Goal: Obtain resource: Download file/media

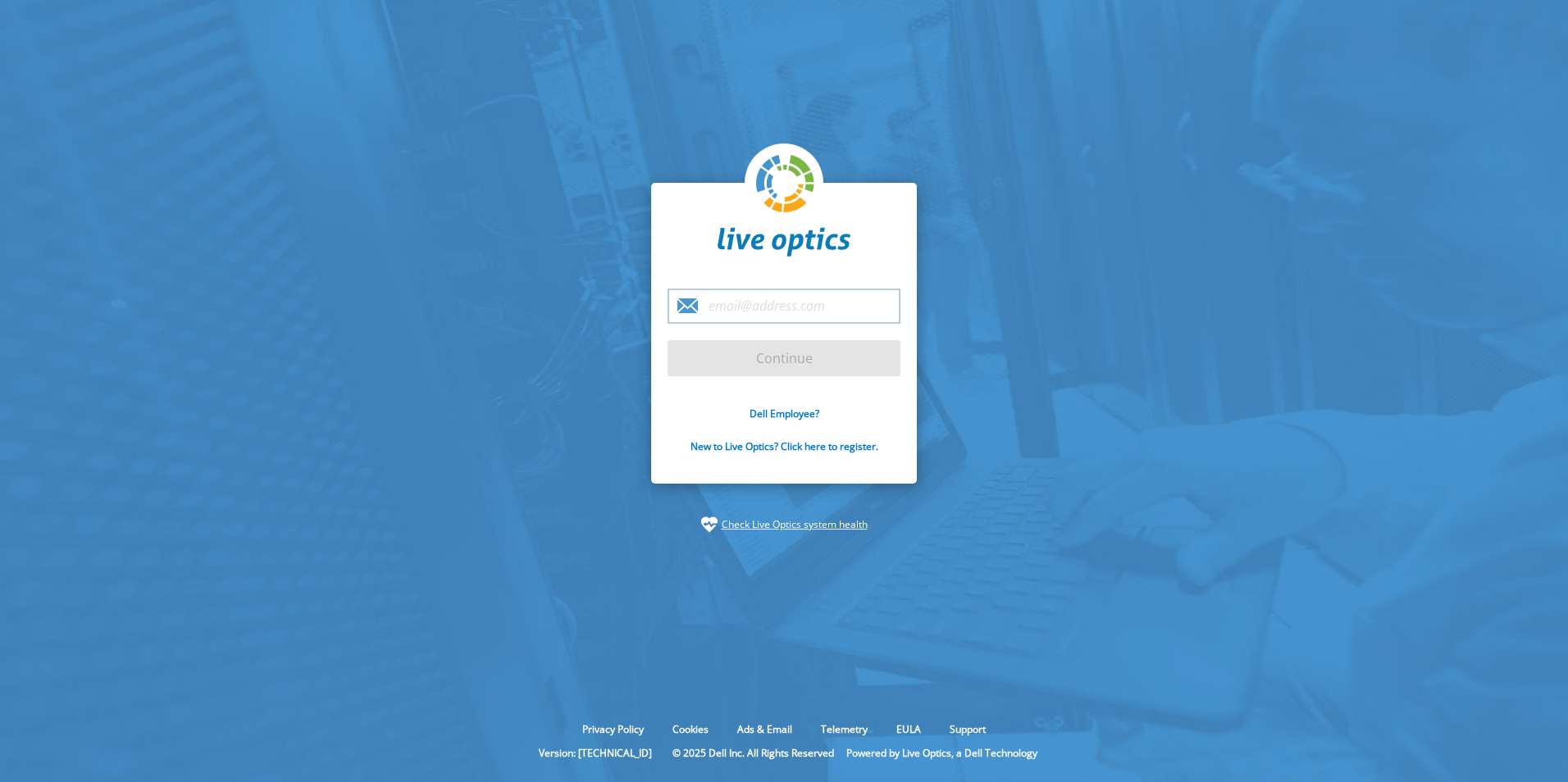
click at [810, 305] on input "email" at bounding box center [783, 306] width 232 height 35
type input "[PERSON_NAME][EMAIL_ADDRESS][DOMAIN_NAME]"
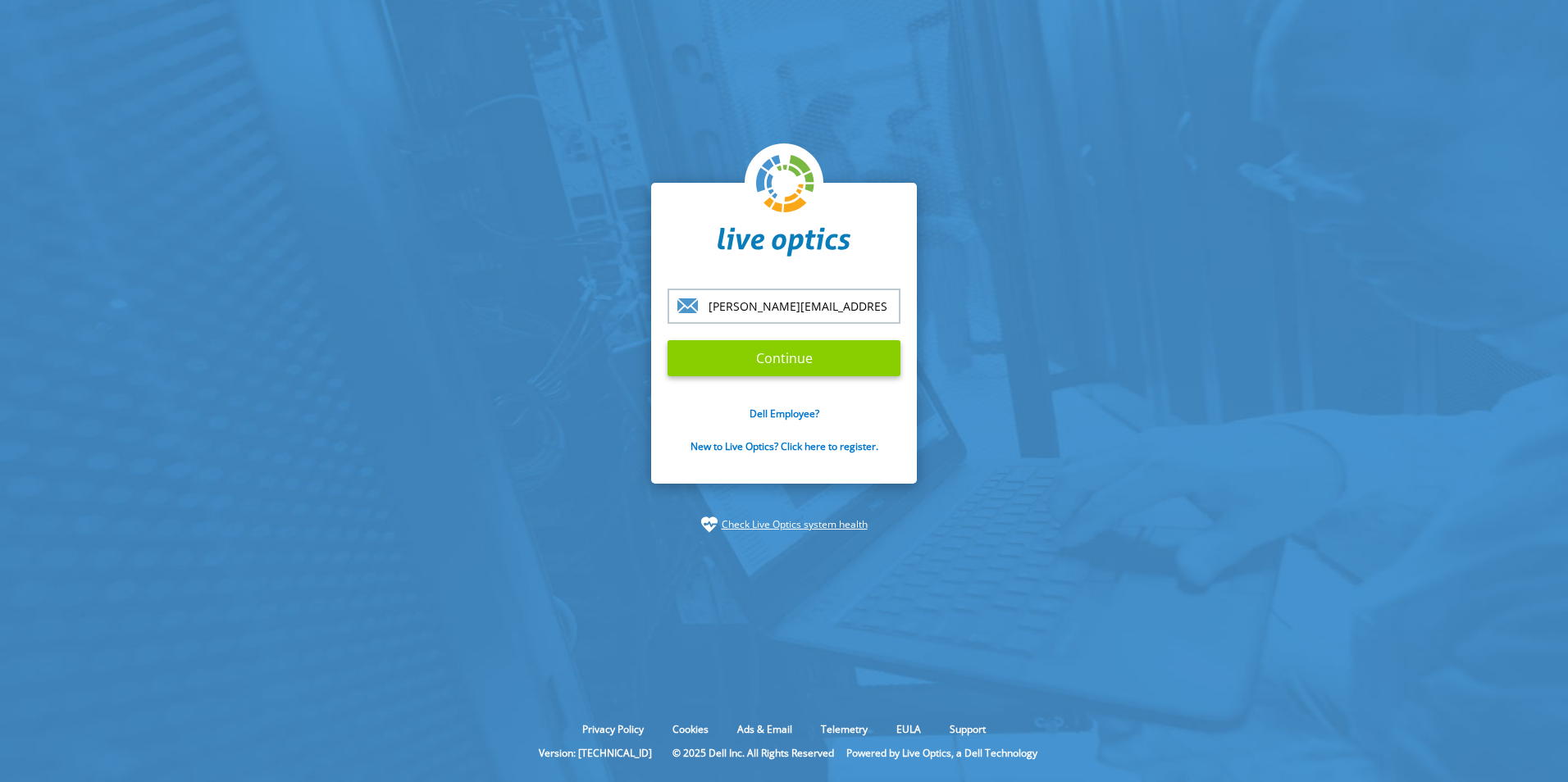
click at [819, 361] on input "Continue" at bounding box center [783, 358] width 232 height 36
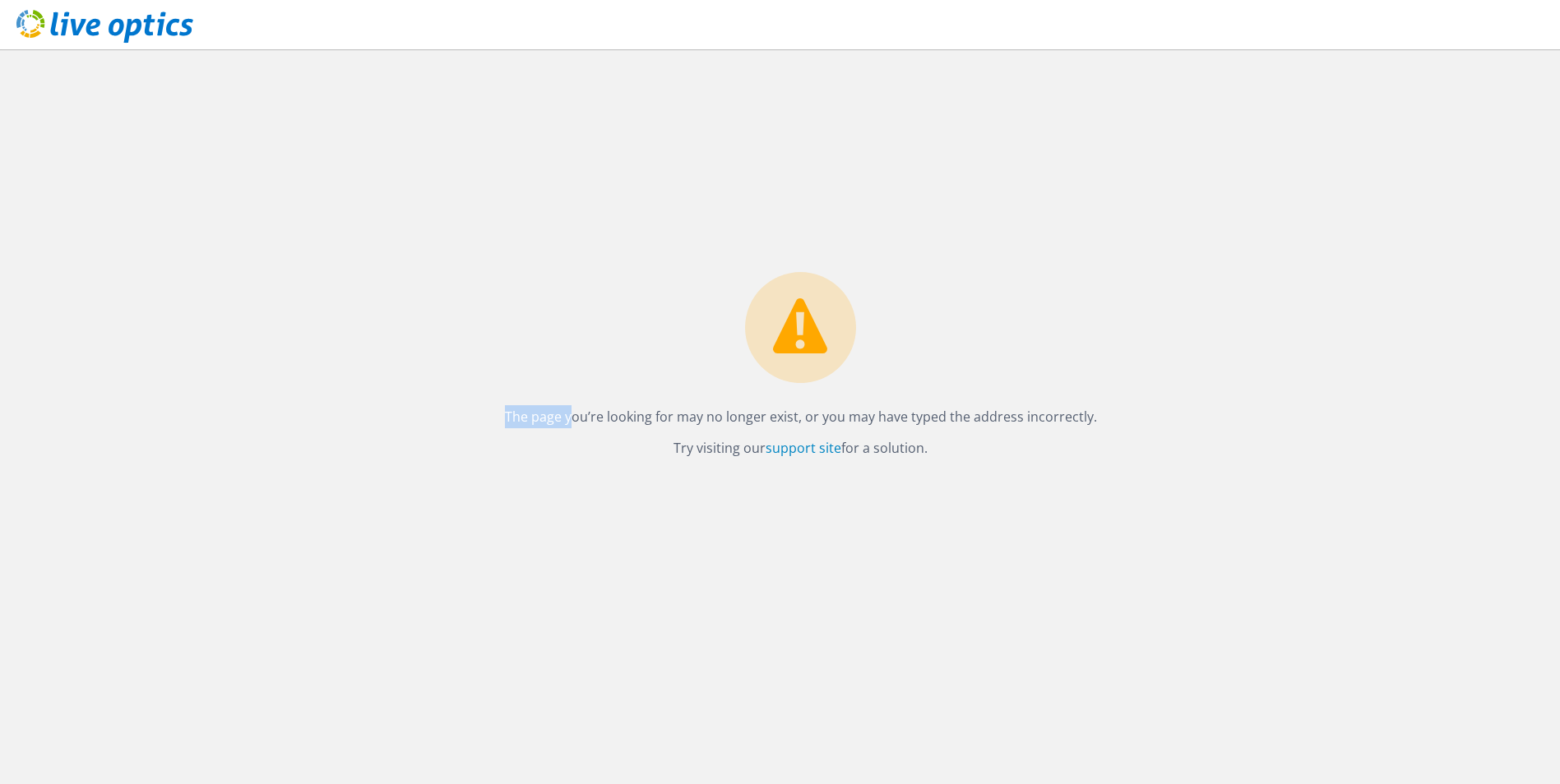
drag, startPoint x: 575, startPoint y: 415, endPoint x: 1111, endPoint y: 406, distance: 536.1
click at [1111, 406] on div "The page you’re looking for may no longer exist, or you may have typed the addr…" at bounding box center [800, 416] width 1519 height 734
drag, startPoint x: 519, startPoint y: 128, endPoint x: 530, endPoint y: 45, distance: 83.7
click at [519, 128] on div "The page you’re looking for may no longer exist, or you may have typed the addr…" at bounding box center [800, 416] width 1519 height 734
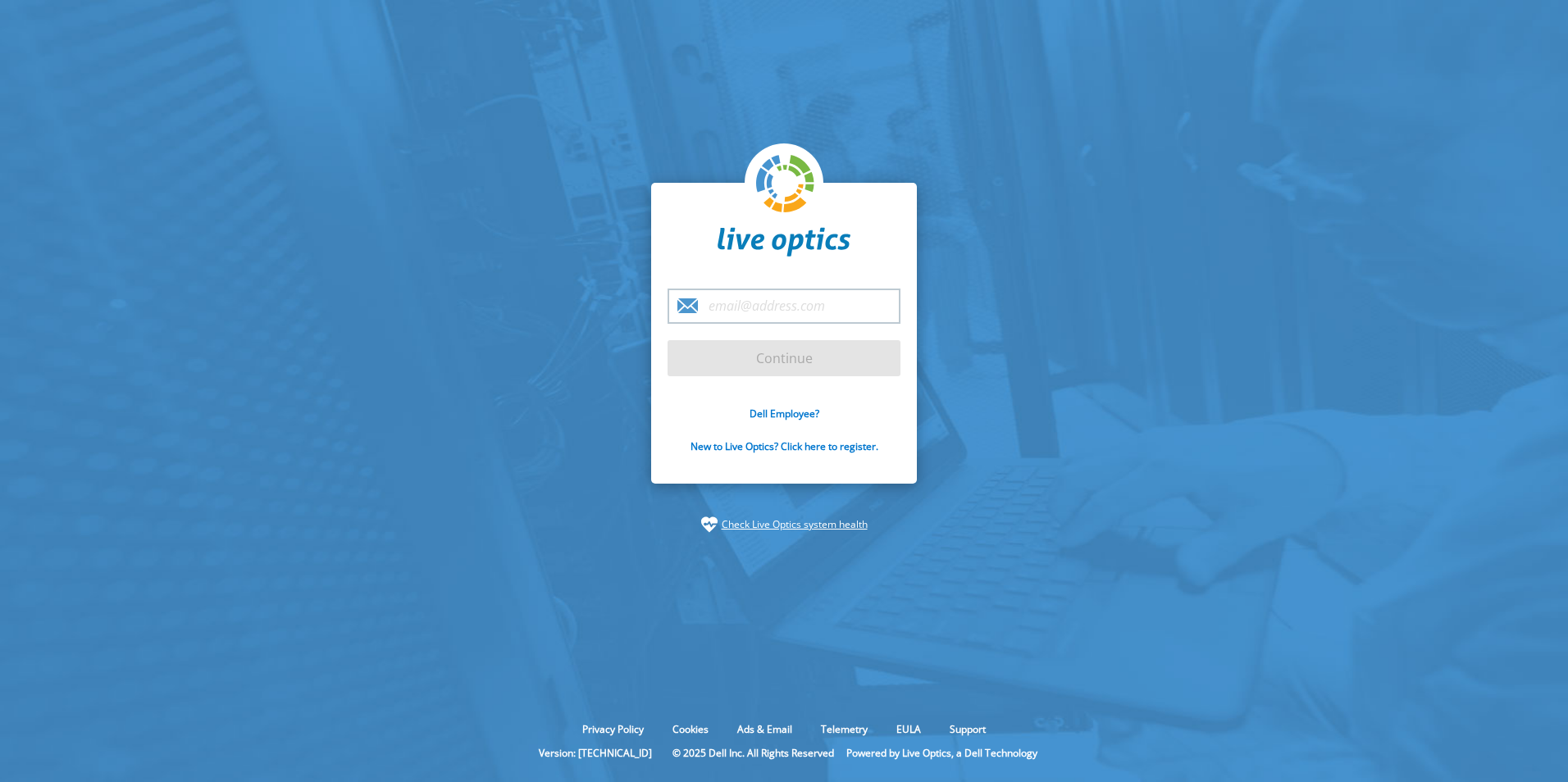
click at [766, 305] on input "email" at bounding box center [783, 306] width 232 height 35
type input "gianfranco.rossi@dell.com"
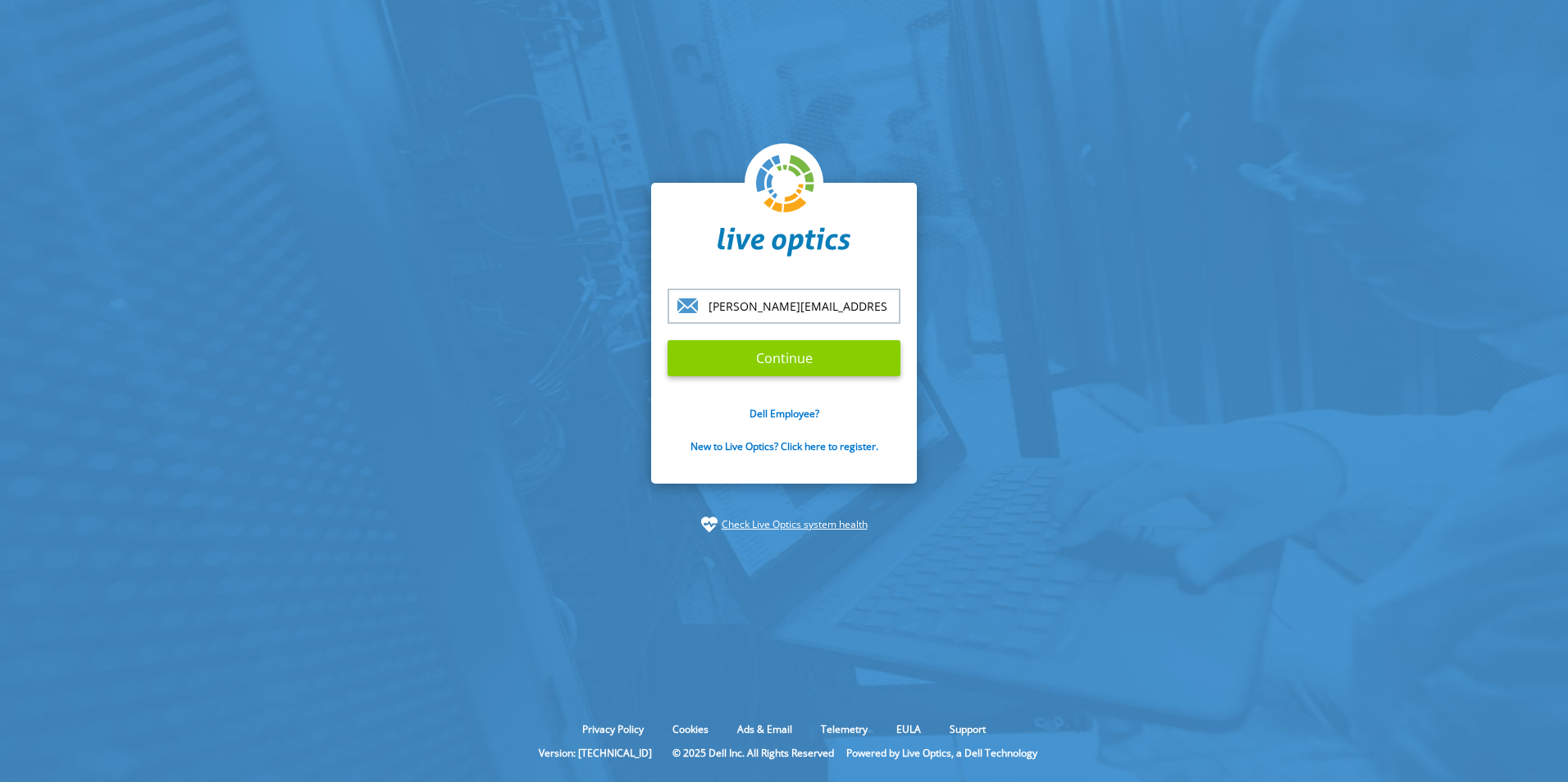
click at [793, 359] on input "Continue" at bounding box center [783, 358] width 232 height 36
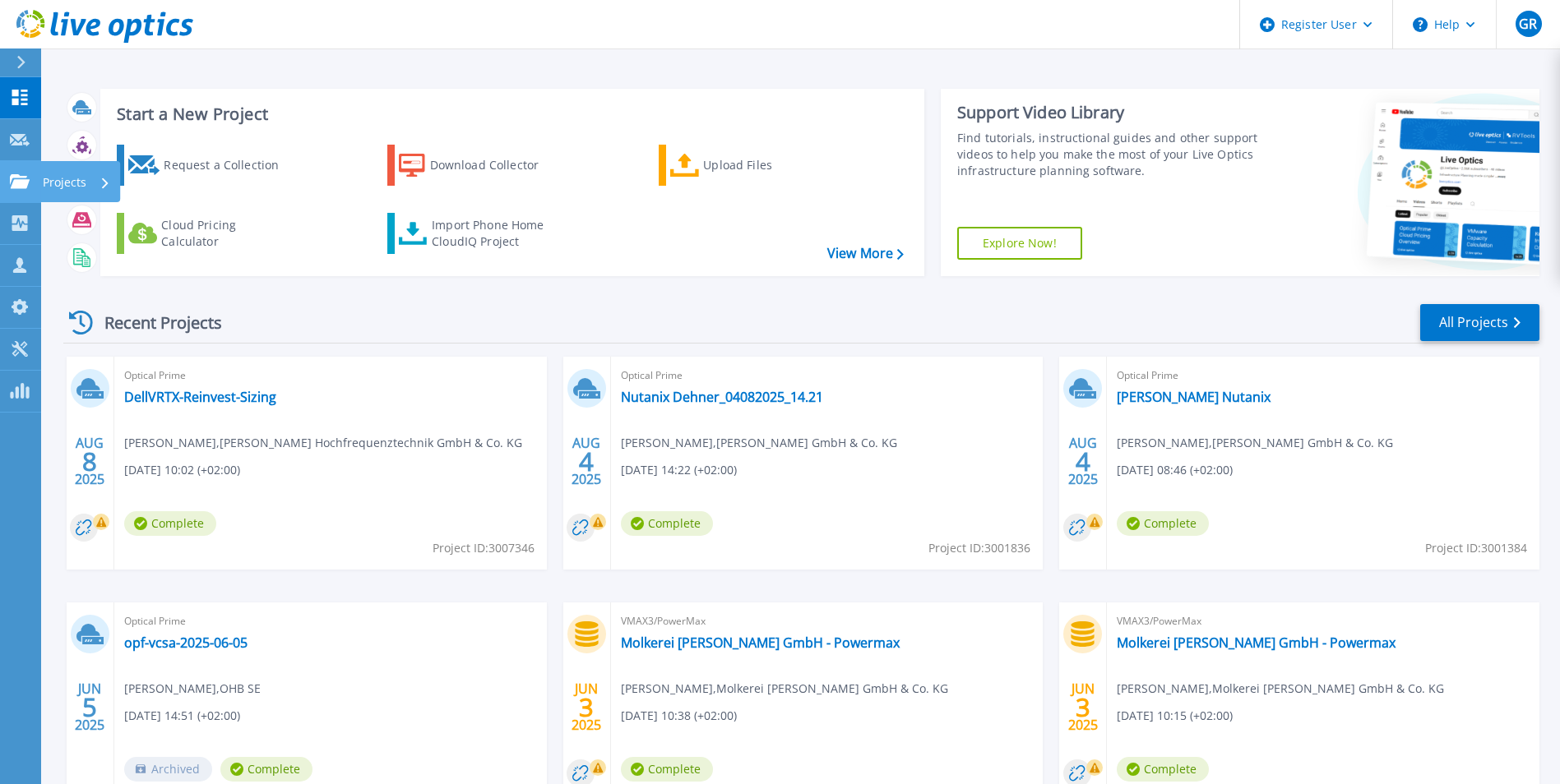
click at [28, 180] on icon at bounding box center [20, 181] width 20 height 14
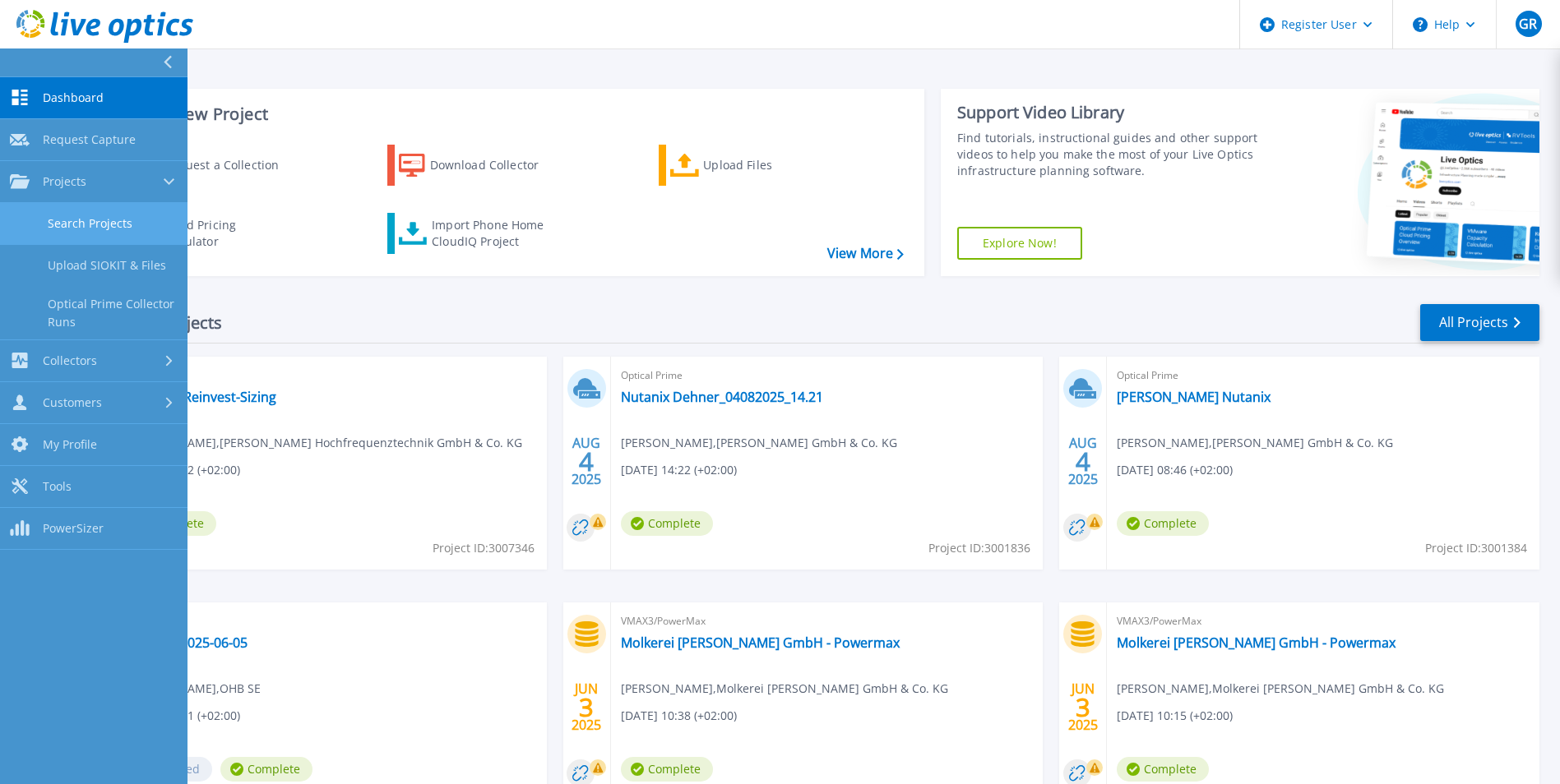
click at [89, 237] on link "Search Projects" at bounding box center [94, 223] width 187 height 42
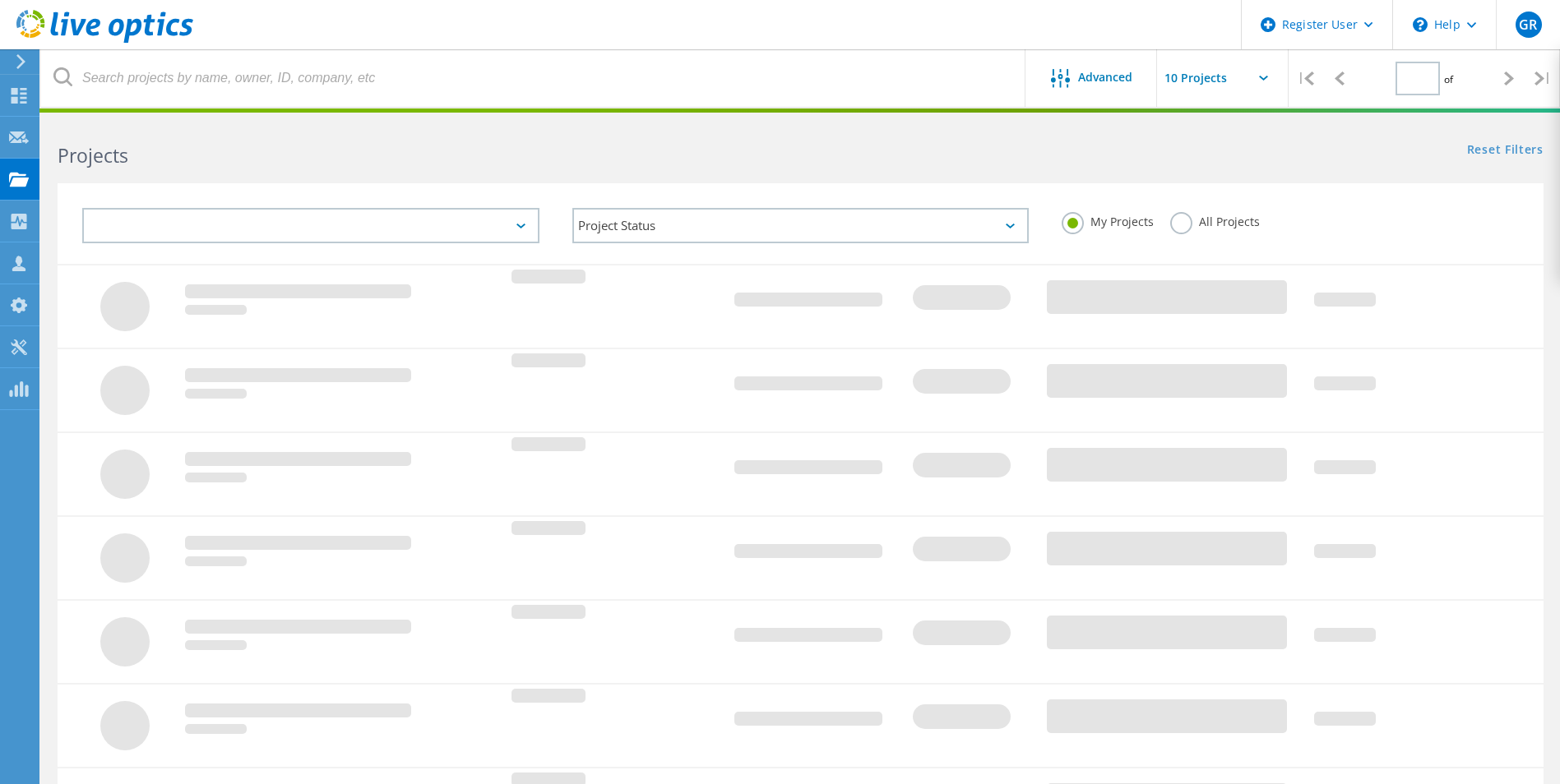
type input "1"
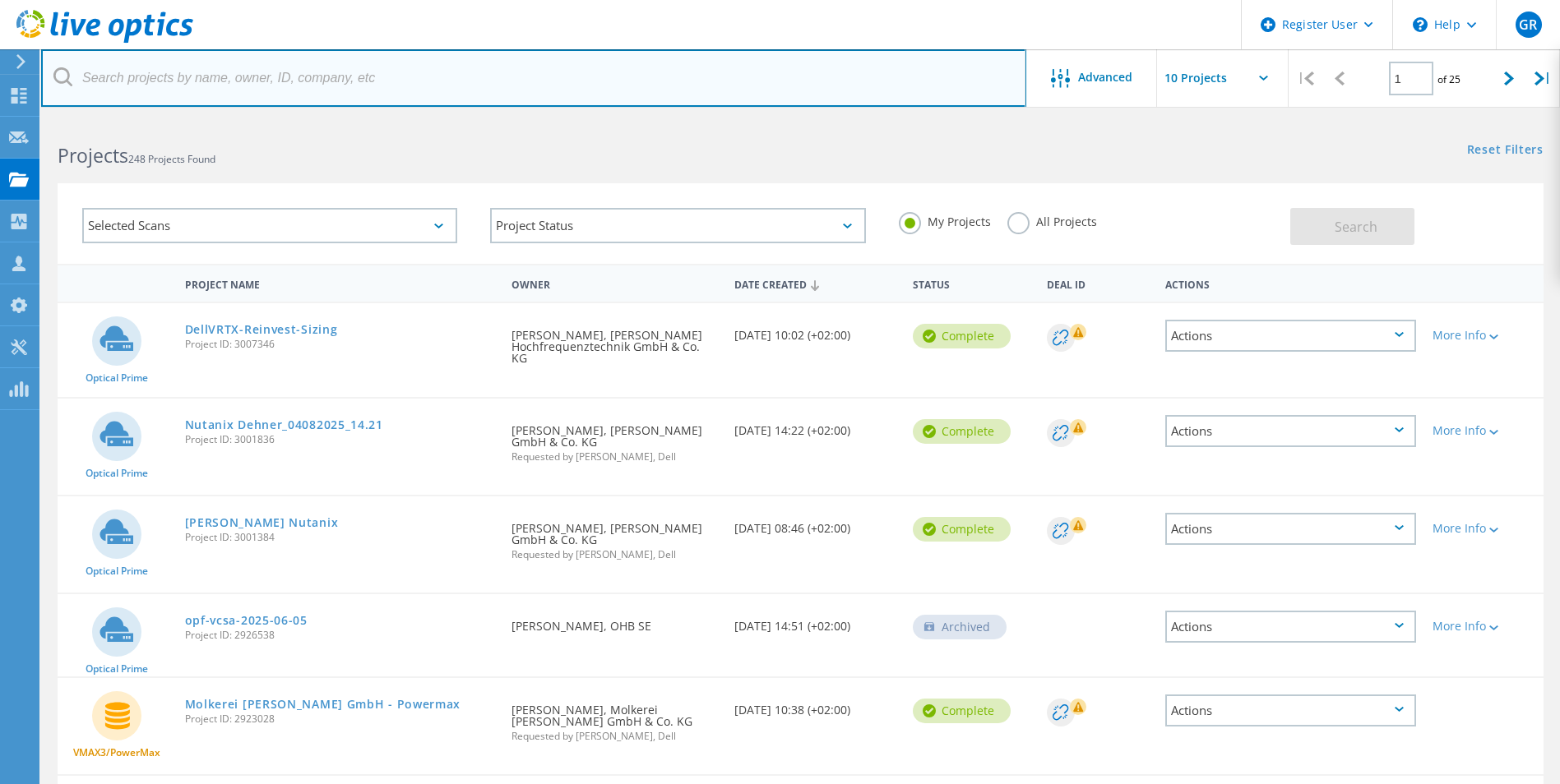
click at [366, 83] on input "text" at bounding box center [534, 78] width 985 height 58
type input "[PERSON_NAME]"
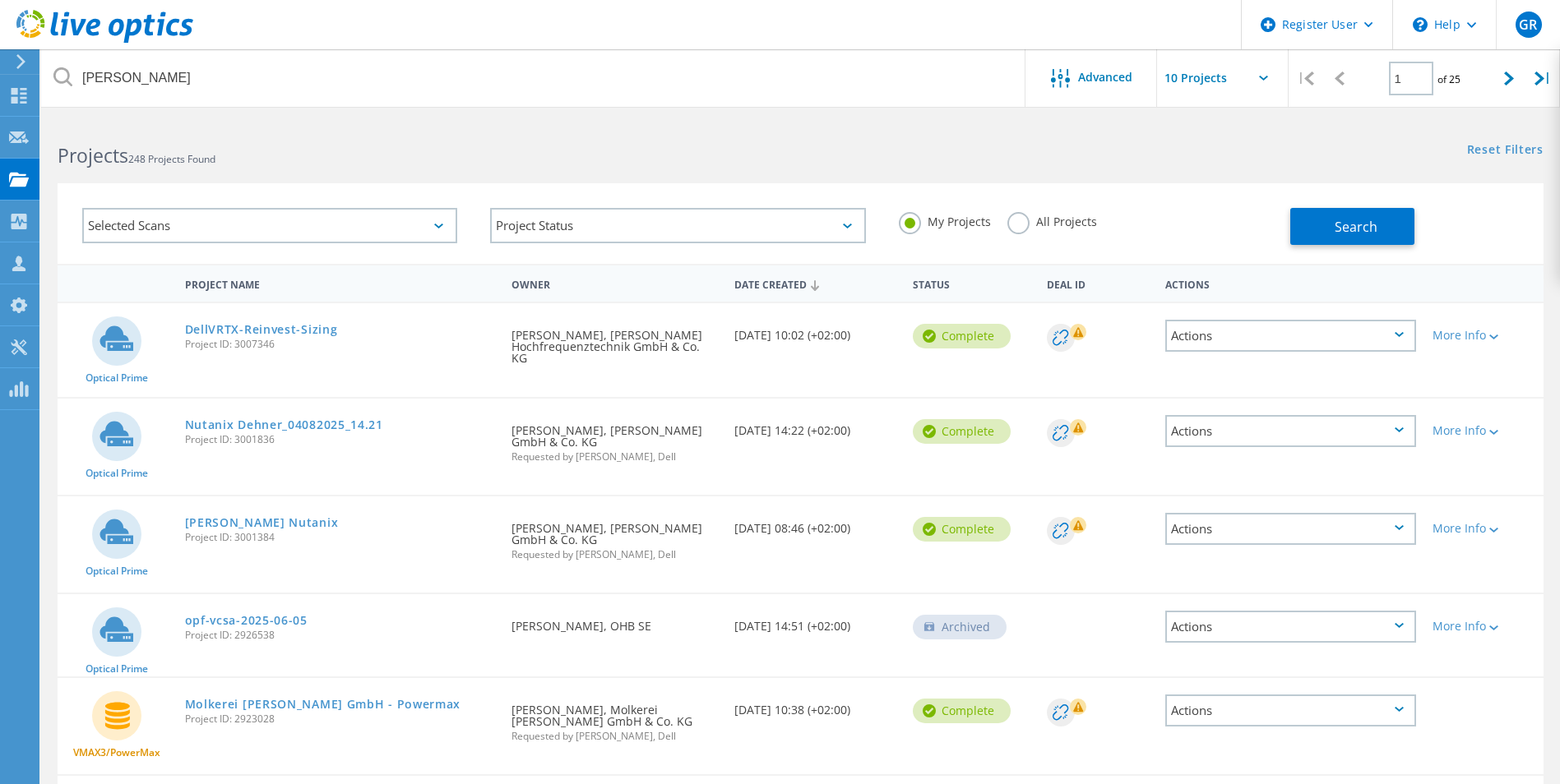
click at [1017, 224] on label "All Projects" at bounding box center [1052, 219] width 90 height 16
click at [0, 0] on input "All Projects" at bounding box center [0, 0] width 0 height 0
click at [1353, 230] on span "Search" at bounding box center [1356, 226] width 43 height 19
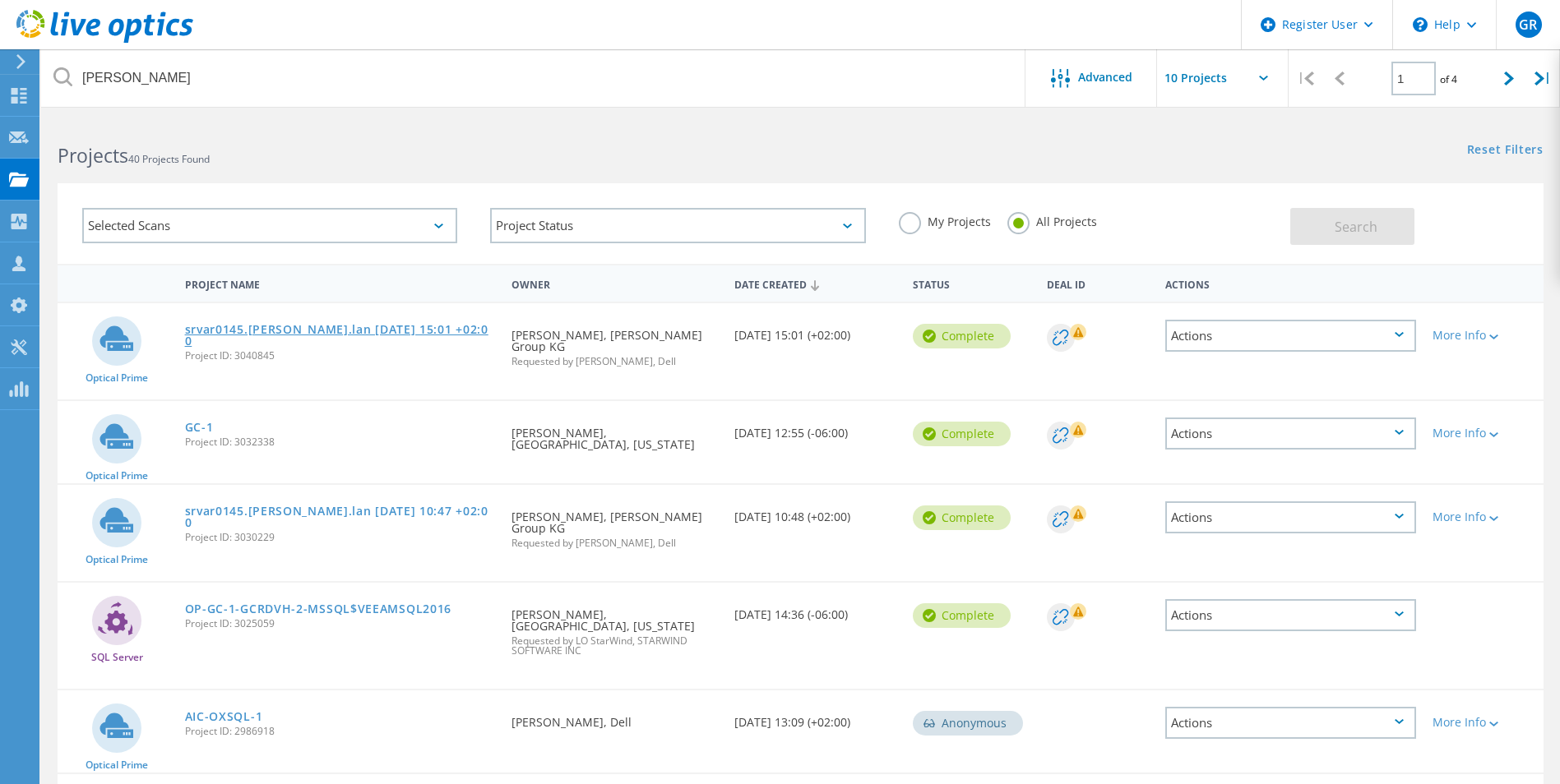
click at [383, 334] on link "srvar0145.[PERSON_NAME].lan [DATE] 15:01 +02:00" at bounding box center [340, 335] width 311 height 23
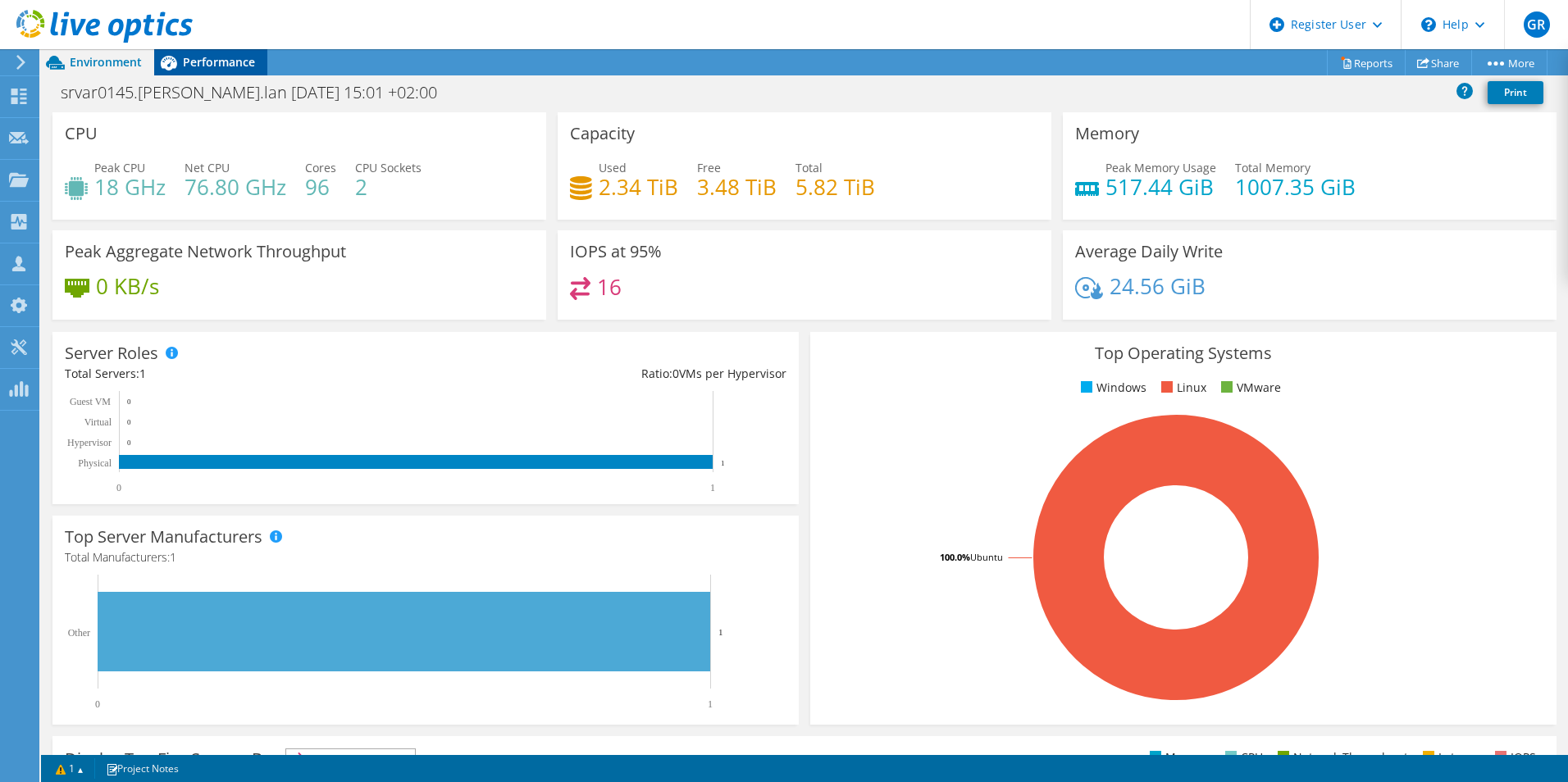
click at [196, 63] on span "Performance" at bounding box center [219, 62] width 72 height 16
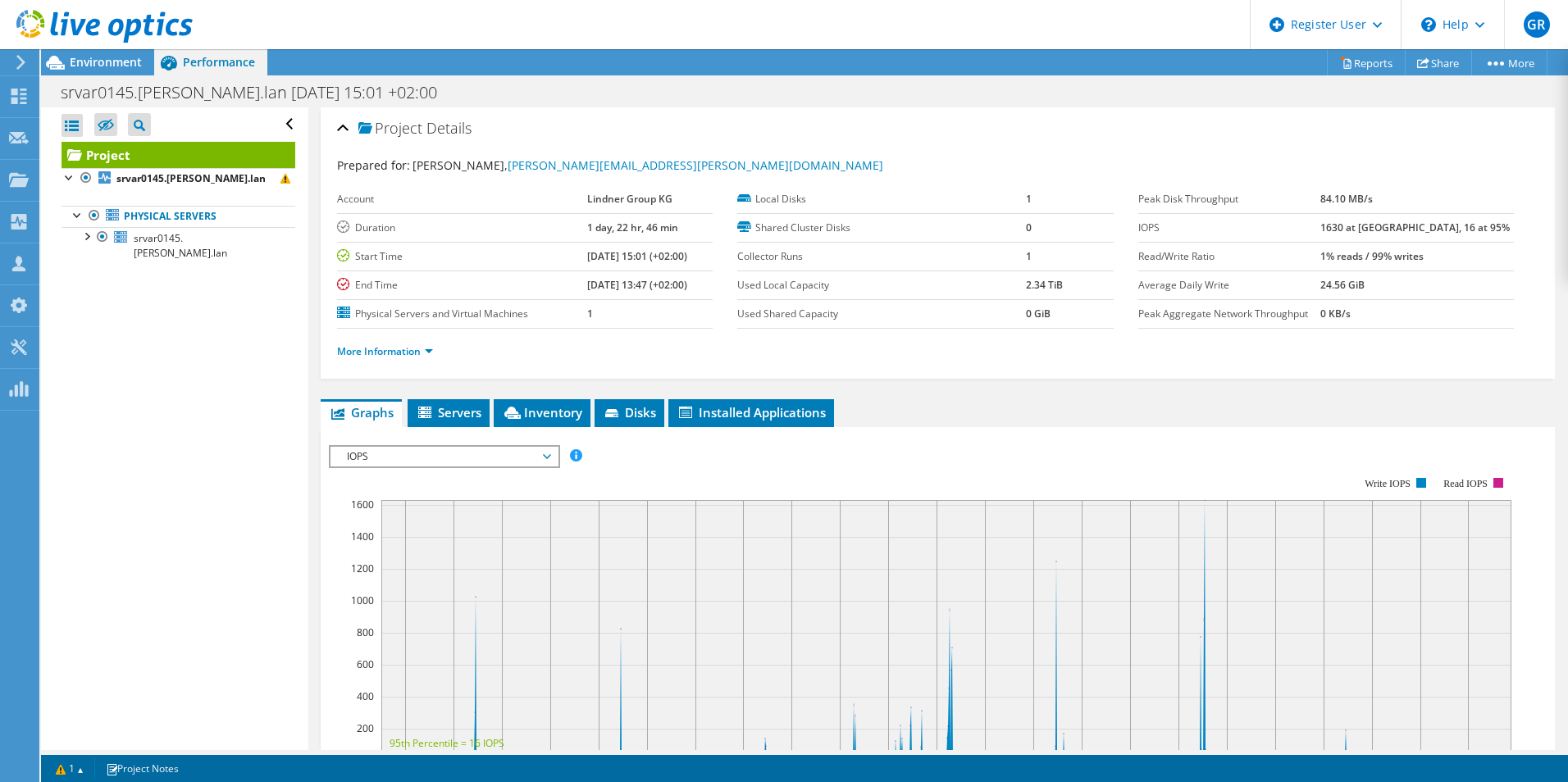
drag, startPoint x: 635, startPoint y: 255, endPoint x: 675, endPoint y: 284, distance: 49.4
click at [675, 284] on tbody "Account Lindner Group KG Duration 1 day, 22 hr, 46 min Start Time 09/04/2025, 1…" at bounding box center [524, 256] width 375 height 143
drag, startPoint x: 675, startPoint y: 284, endPoint x: 671, endPoint y: 224, distance: 60.1
click at [671, 224] on tr "Duration 1 day, 22 hr, 46 min" at bounding box center [524, 227] width 375 height 28
drag, startPoint x: 671, startPoint y: 224, endPoint x: 641, endPoint y: 344, distance: 123.7
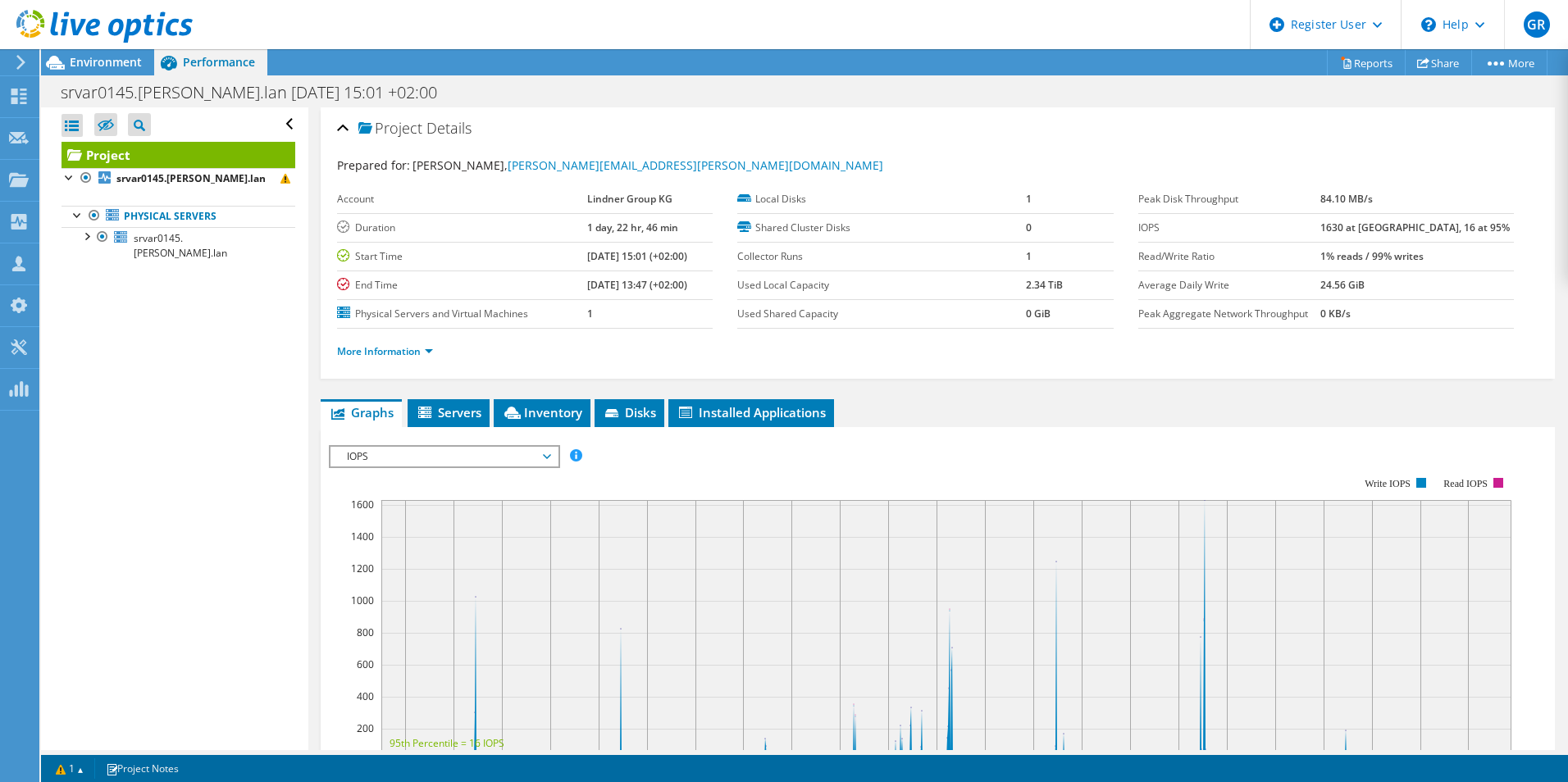
click at [641, 344] on ul "More Information" at bounding box center [937, 349] width 1201 height 22
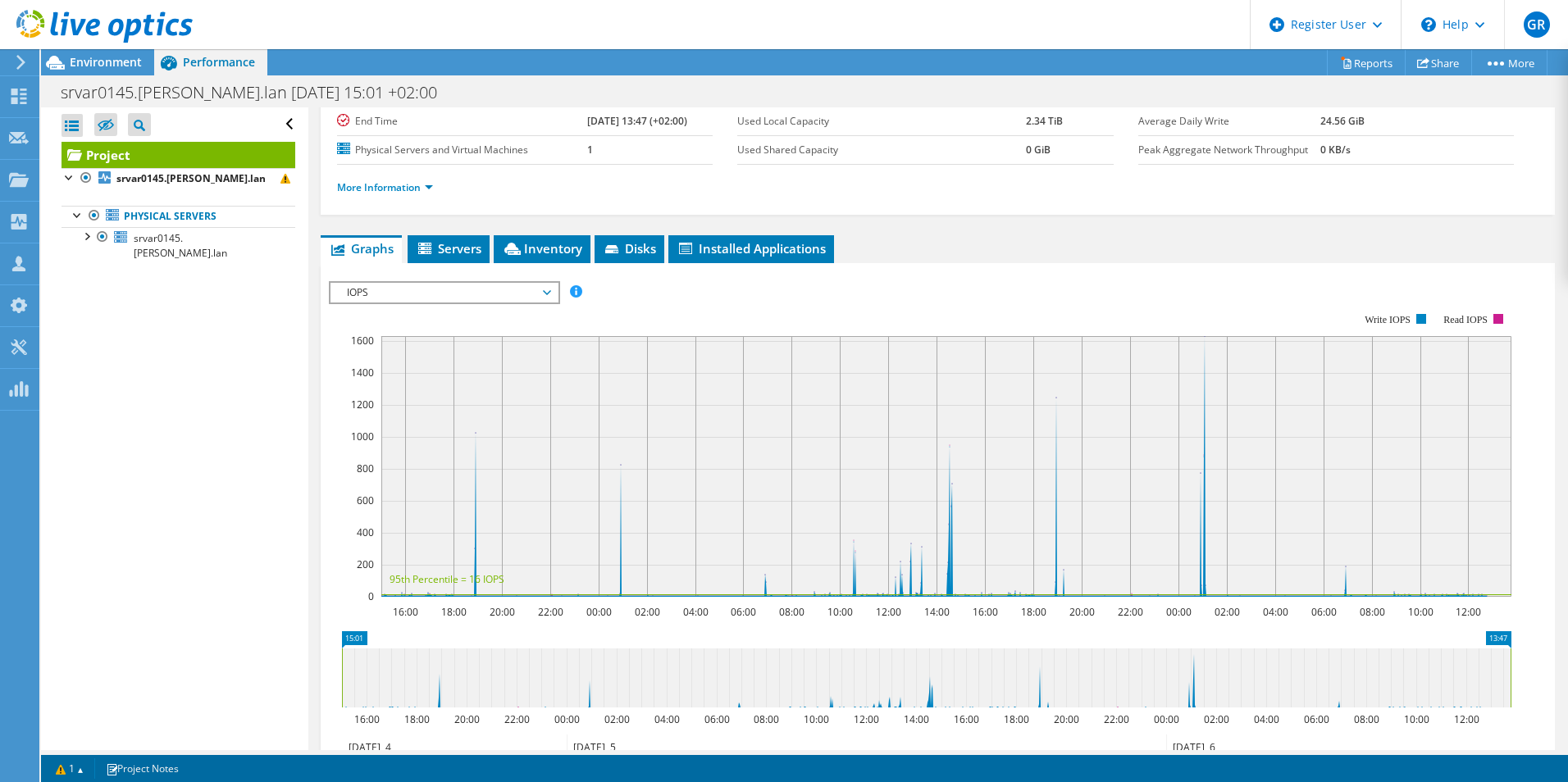
click at [483, 299] on span "IOPS" at bounding box center [444, 293] width 211 height 19
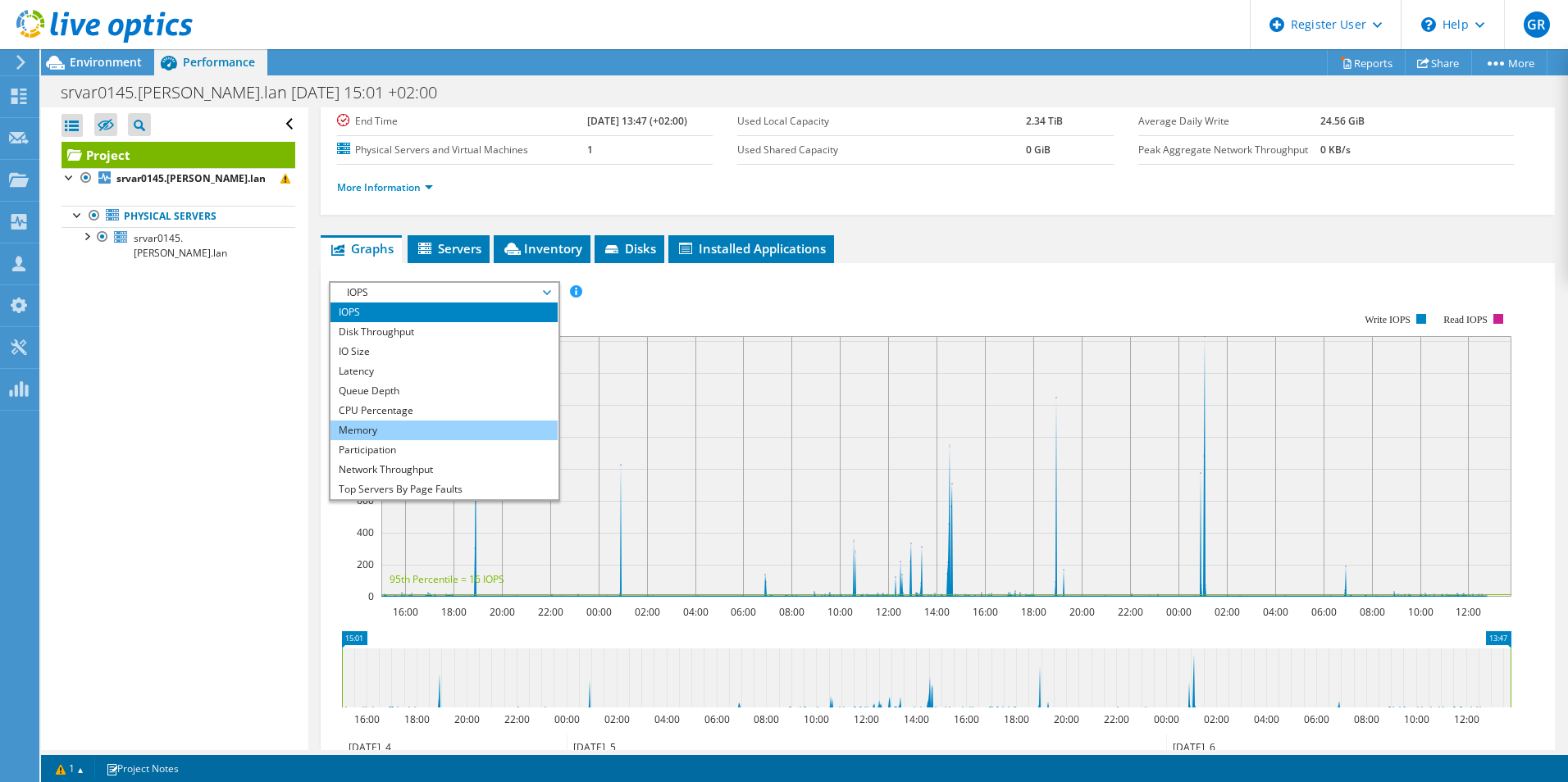
click at [399, 425] on li "Memory" at bounding box center [444, 430] width 227 height 19
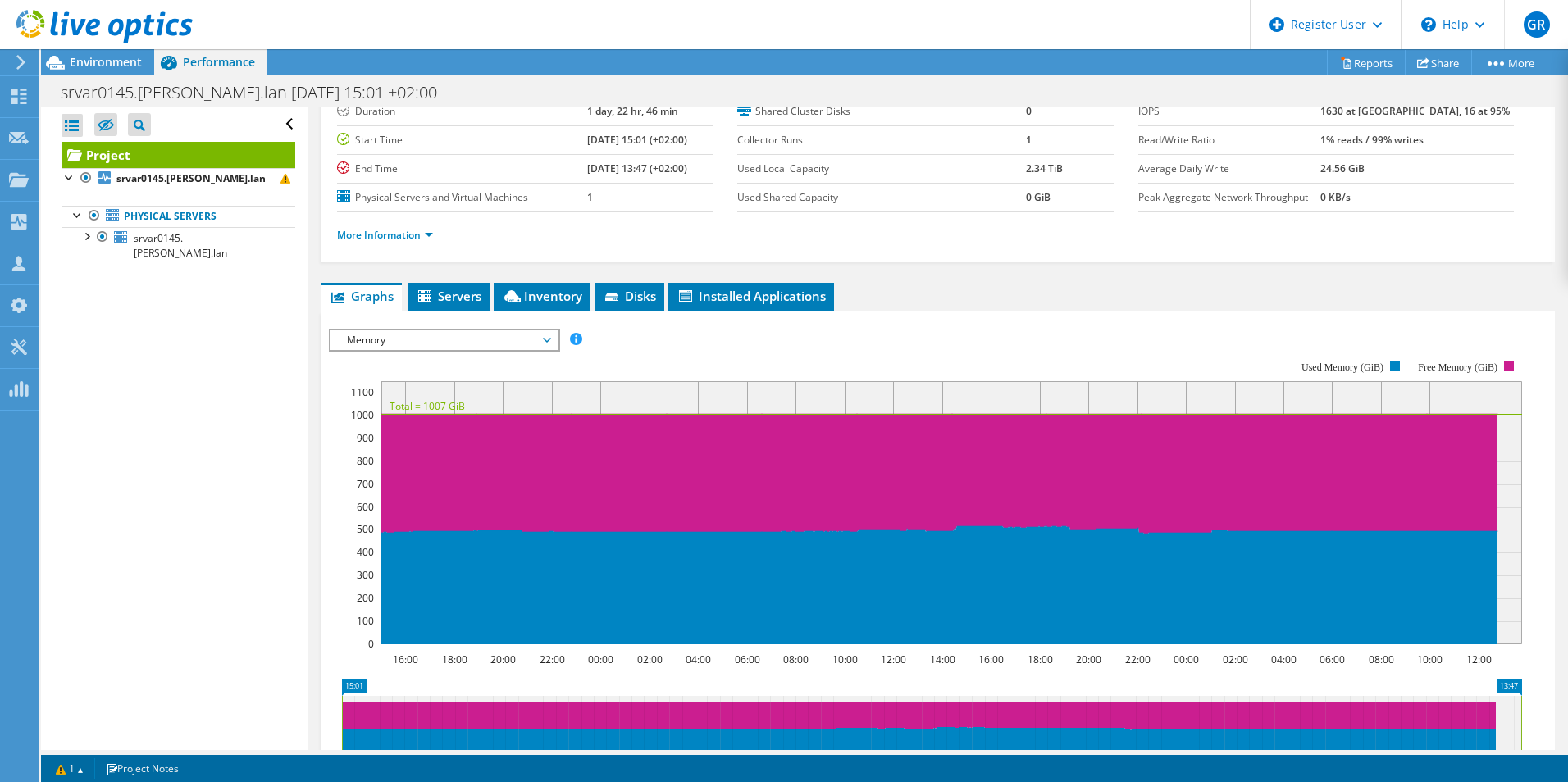
scroll to position [0, 0]
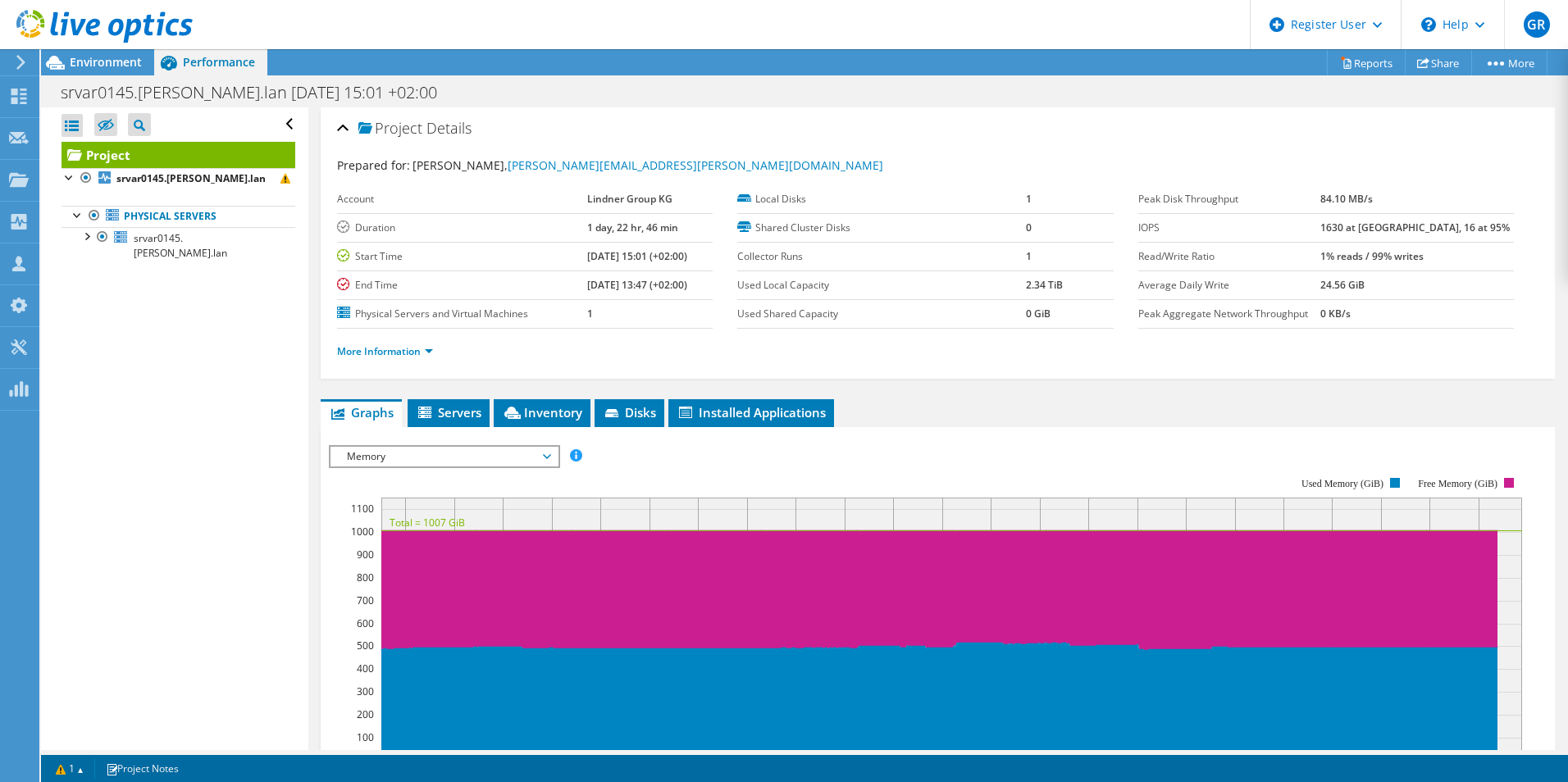
click at [75, 53] on div at bounding box center [96, 27] width 193 height 54
click at [94, 65] on span "Environment" at bounding box center [106, 62] width 72 height 16
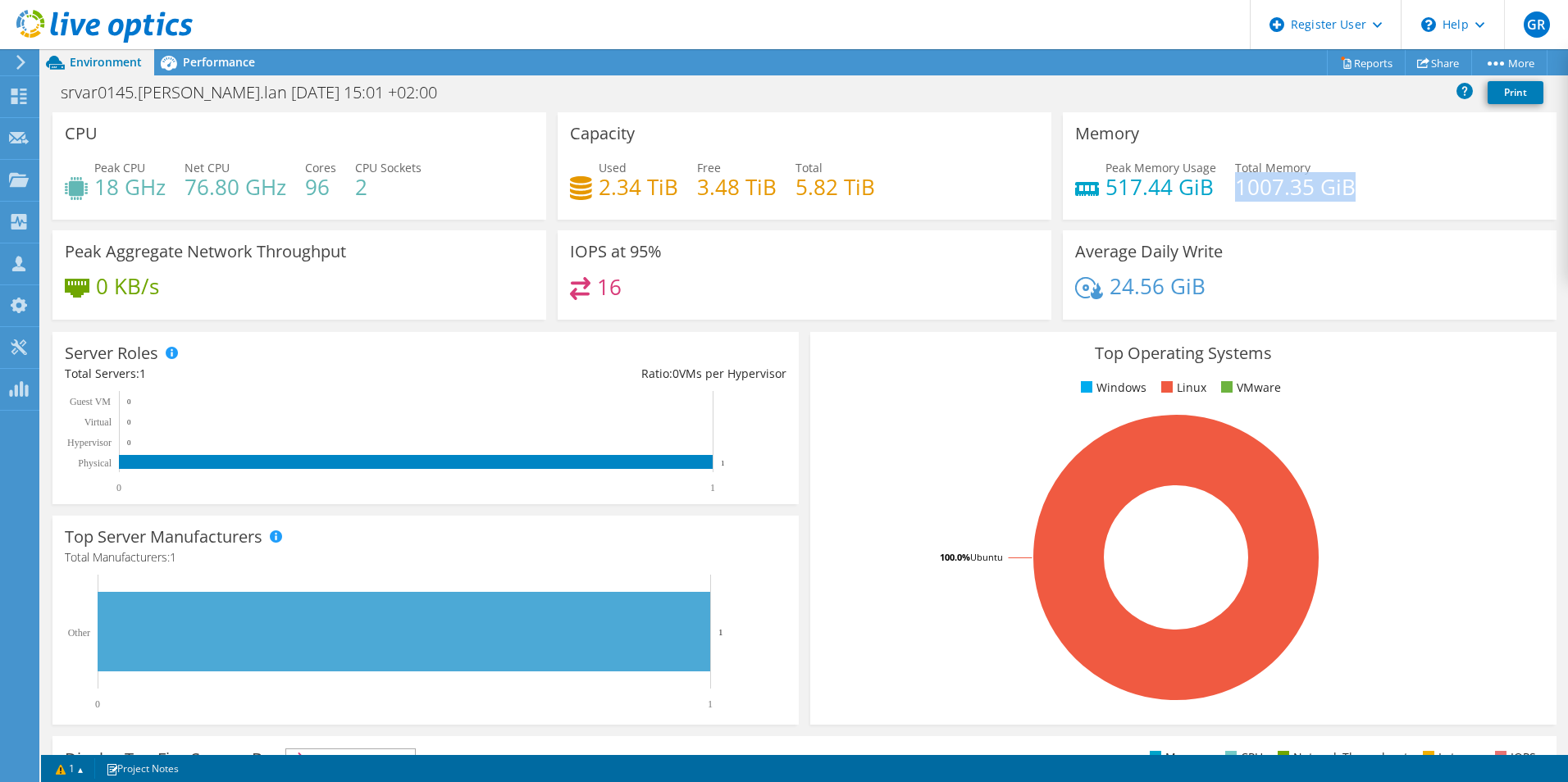
drag, startPoint x: 1229, startPoint y: 181, endPoint x: 1343, endPoint y: 181, distance: 114.0
click at [1343, 181] on h4 "1007.35 GiB" at bounding box center [1295, 187] width 121 height 18
click at [195, 53] on div "Performance" at bounding box center [210, 62] width 113 height 26
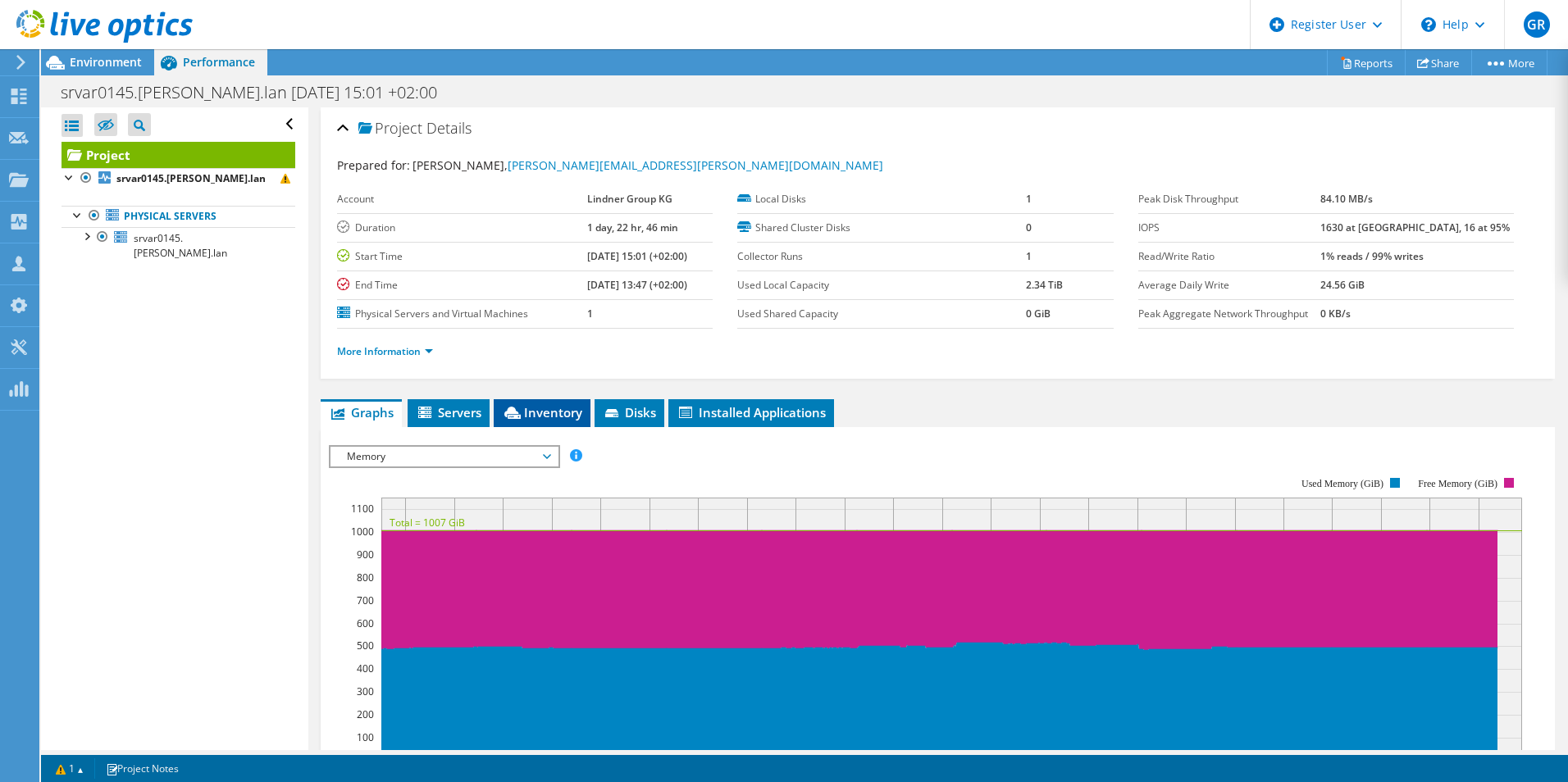
click at [554, 414] on span "Inventory" at bounding box center [542, 412] width 81 height 17
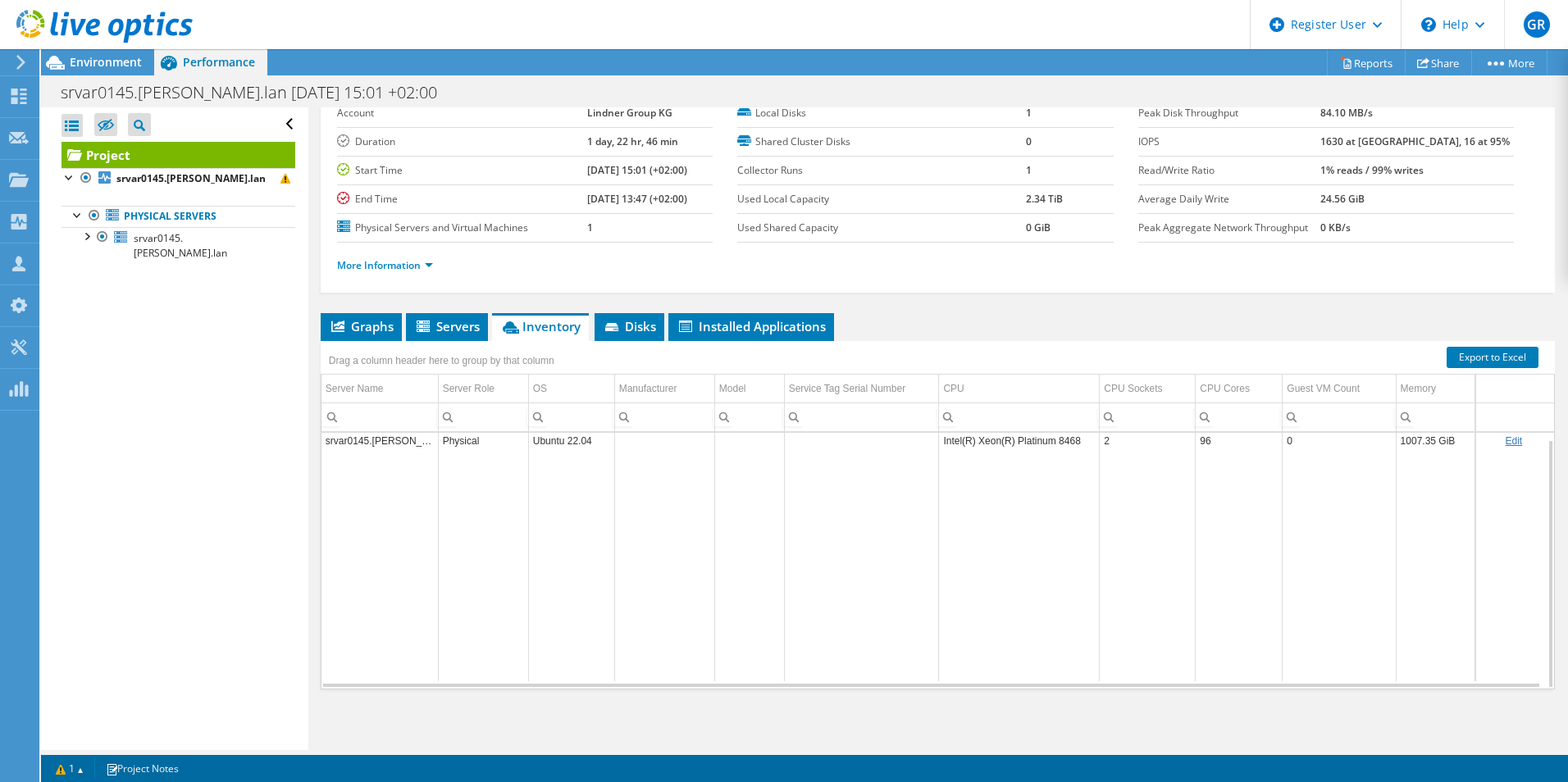
scroll to position [88, 0]
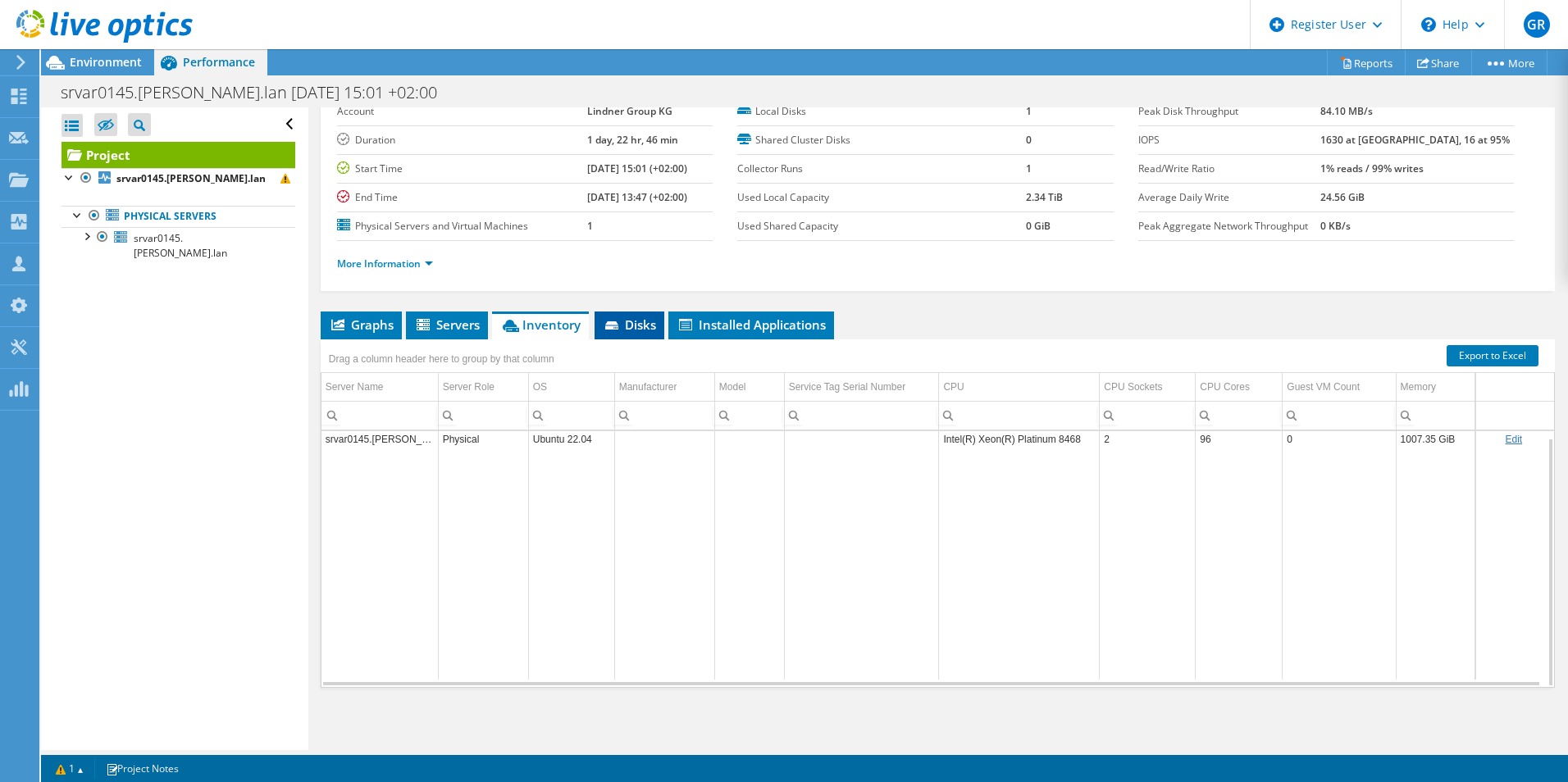
click at [638, 315] on li "Disks" at bounding box center [629, 325] width 70 height 28
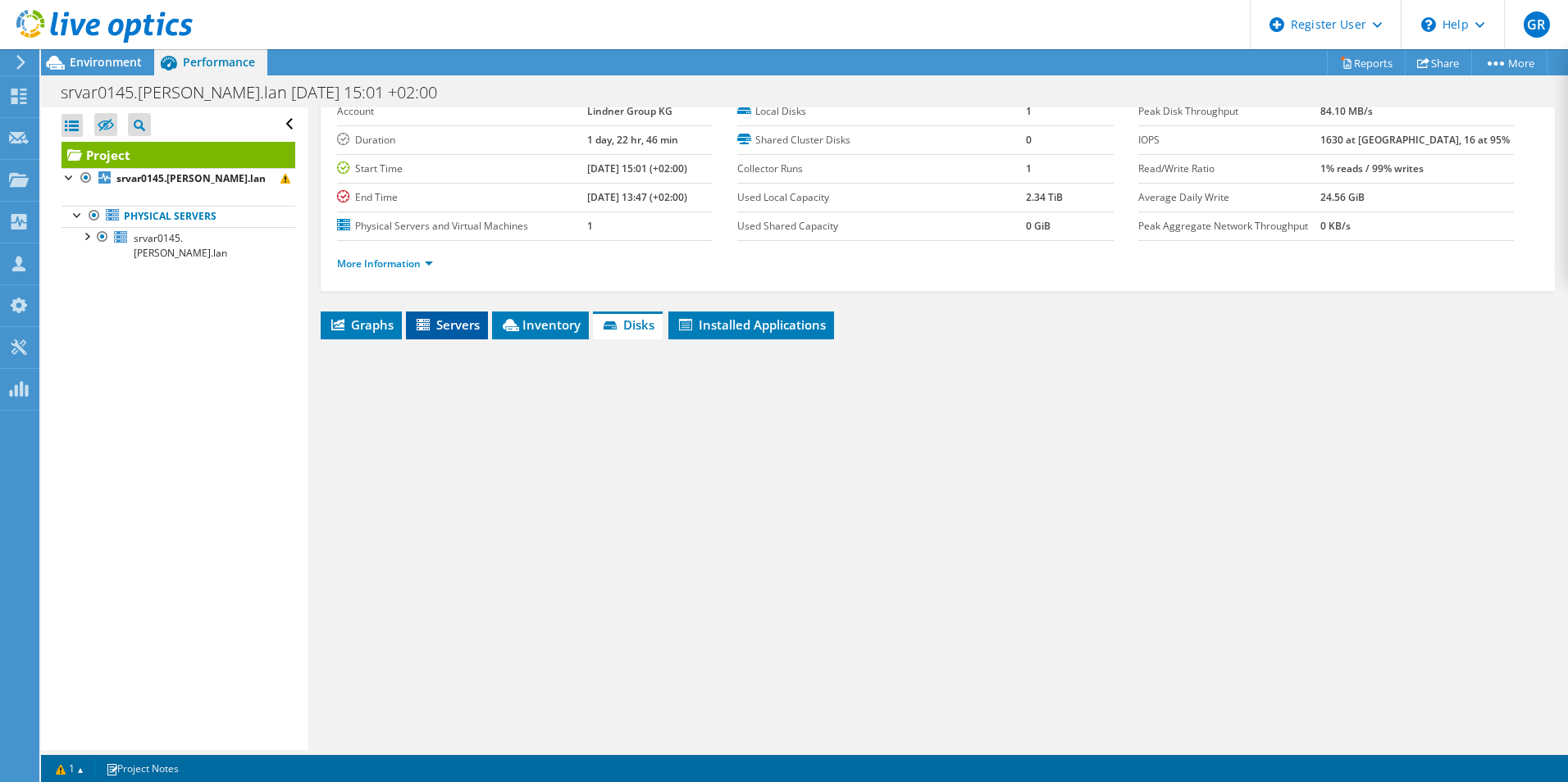
click at [463, 331] on span "Servers" at bounding box center [446, 324] width 65 height 17
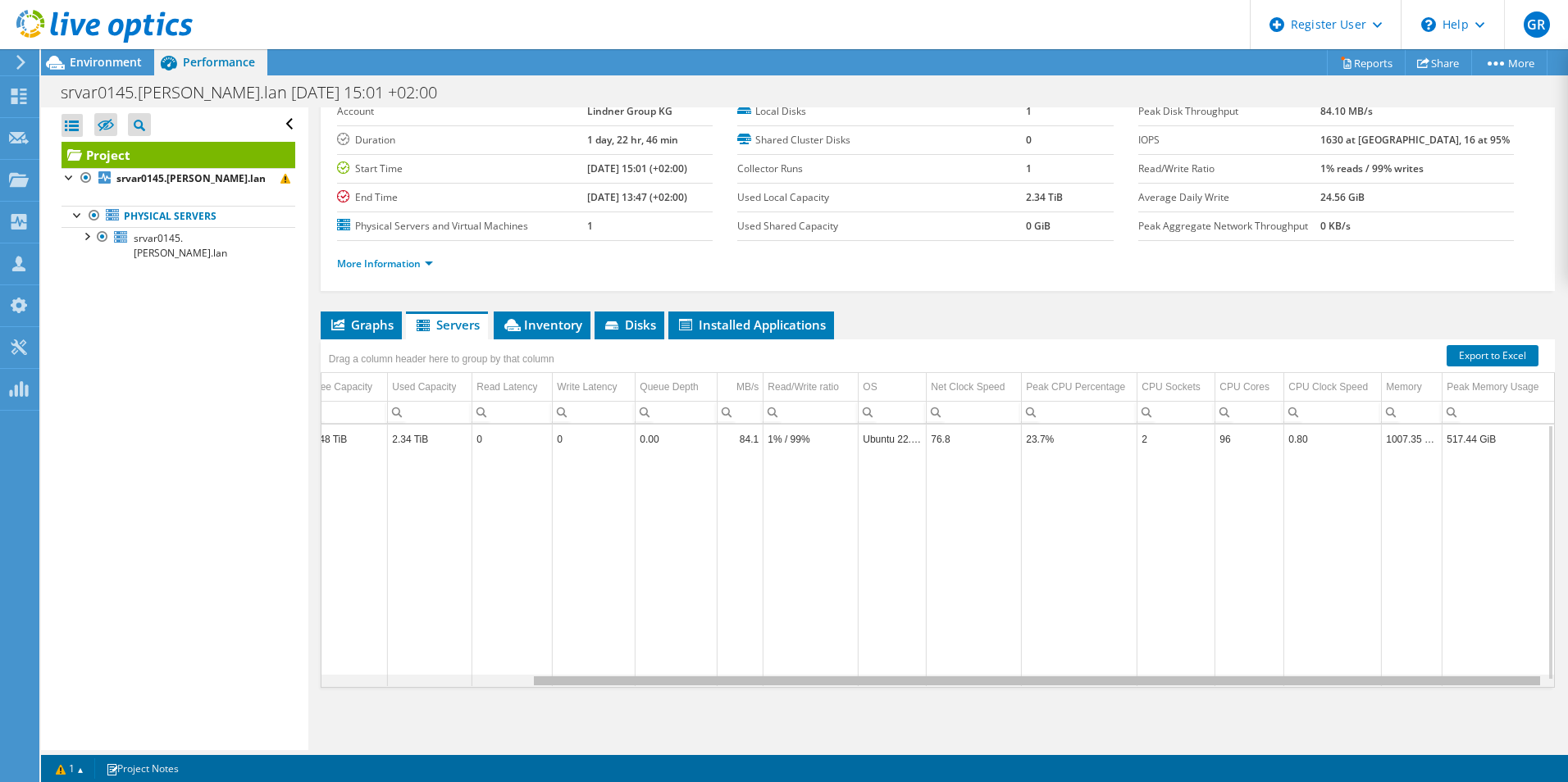
scroll to position [0, 255]
drag, startPoint x: 1185, startPoint y: 683, endPoint x: 1453, endPoint y: 677, distance: 268.1
click at [1453, 677] on body "GR Dell User Gianfranco Rossi Gianfranco.Rossi@dell.com Dell My Profile Log Out…" at bounding box center [784, 391] width 1568 height 782
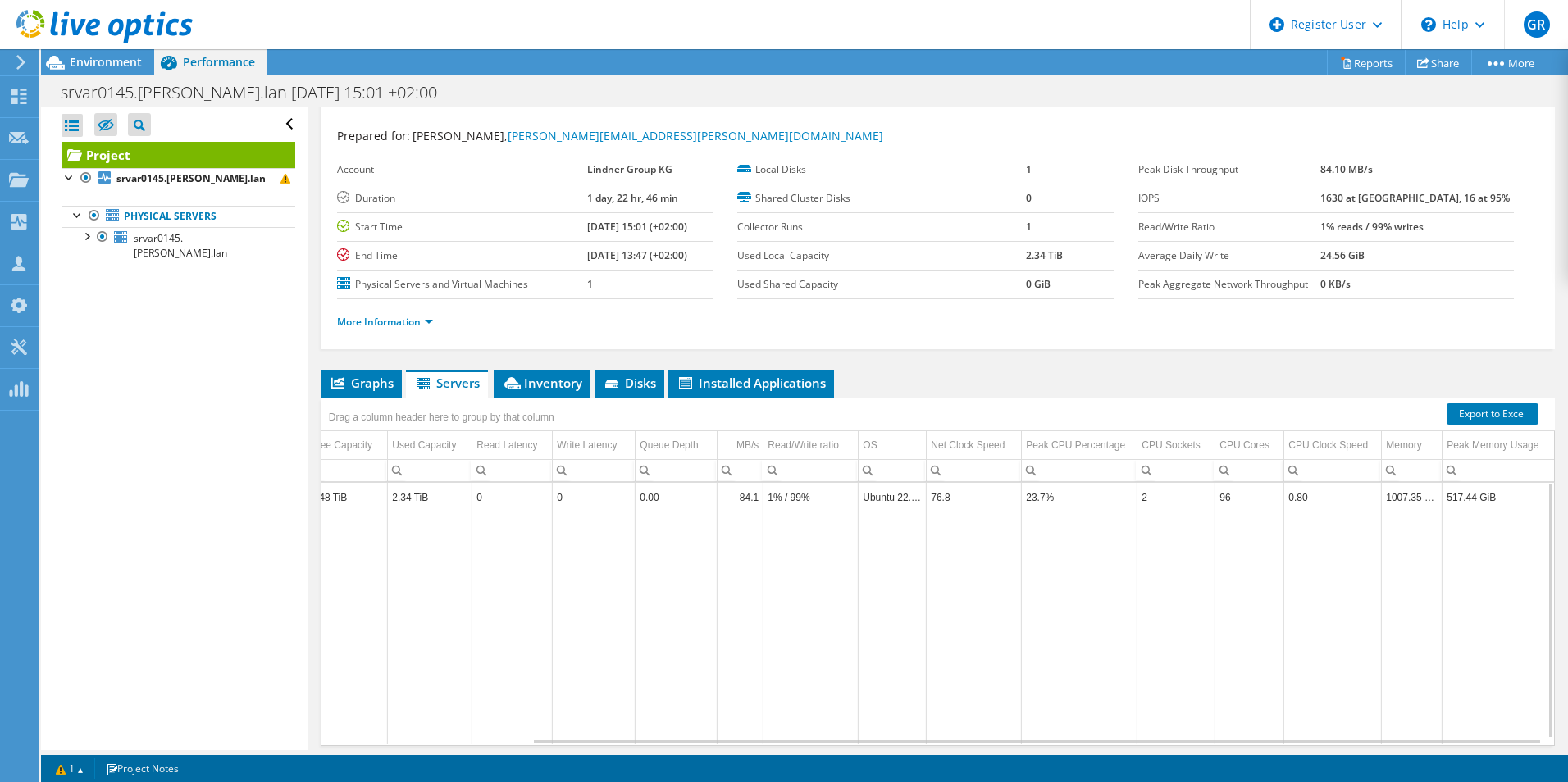
scroll to position [0, 0]
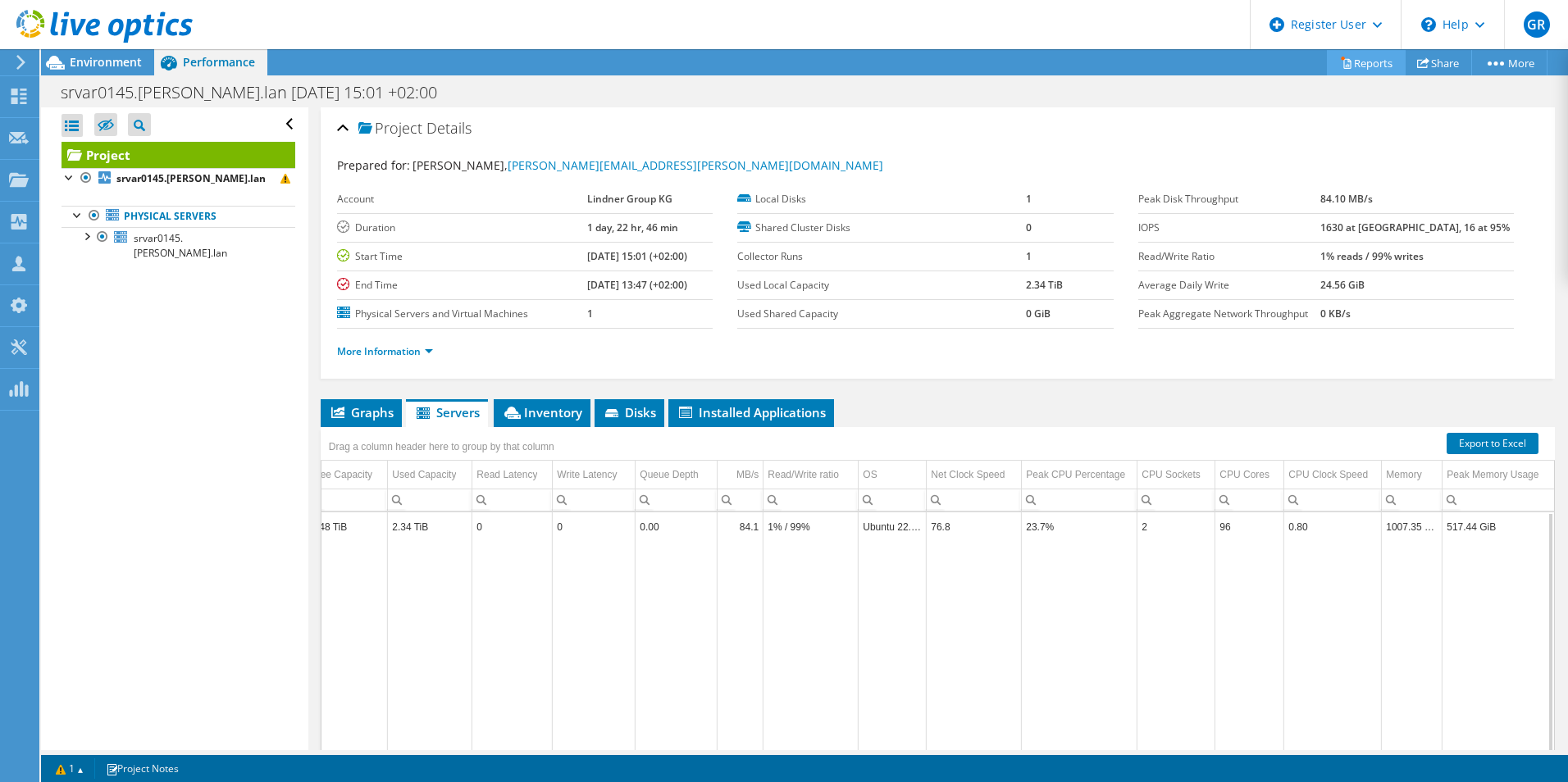
click at [1359, 65] on link "Reports" at bounding box center [1366, 62] width 79 height 25
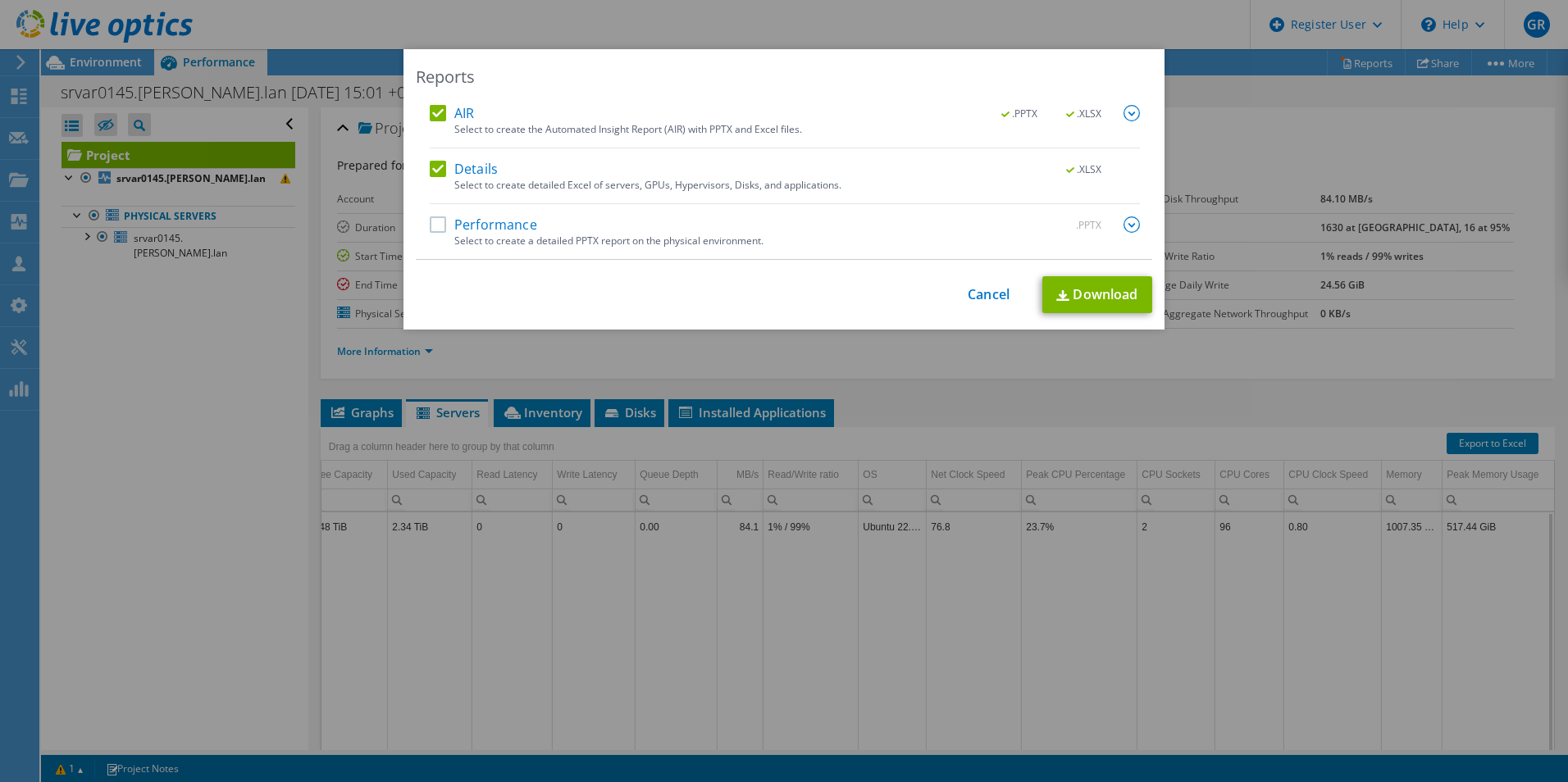
click at [422, 231] on div "AIR .PPTX .XLSX Select to create the Automated Insight Report (AIR) with PPTX a…" at bounding box center [783, 182] width 736 height 155
click at [434, 224] on label "Performance" at bounding box center [483, 225] width 107 height 17
click at [0, 0] on input "Performance" at bounding box center [0, 0] width 0 height 0
click at [1136, 284] on link "Download" at bounding box center [1096, 295] width 110 height 37
click at [1271, 393] on div "Reports AIR .PPTX .XLSX Select to create the Automated Insight Report (AIR) wit…" at bounding box center [784, 391] width 1568 height 684
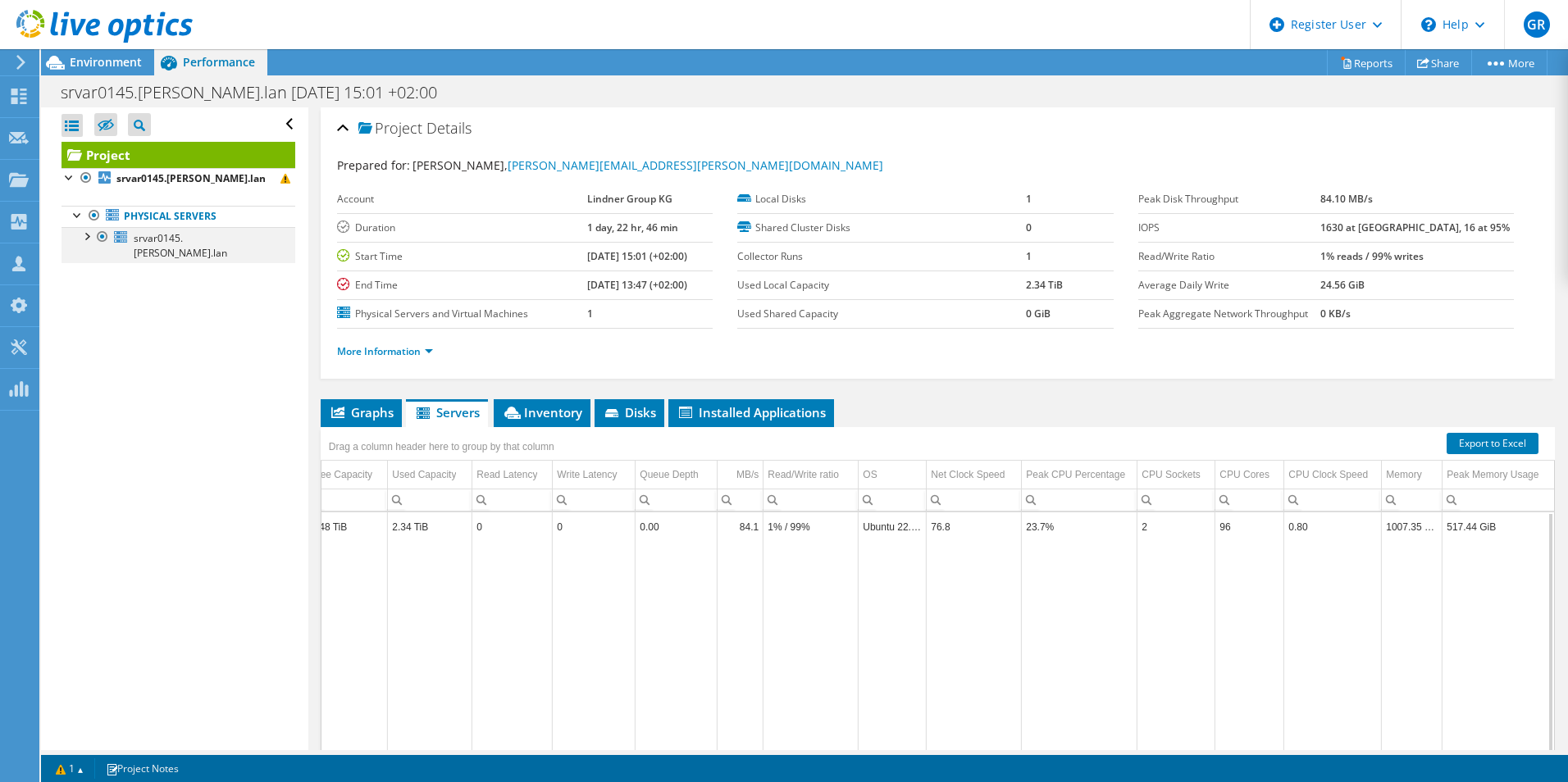
click at [93, 237] on div at bounding box center [86, 234] width 17 height 17
click at [94, 284] on div at bounding box center [93, 292] width 17 height 17
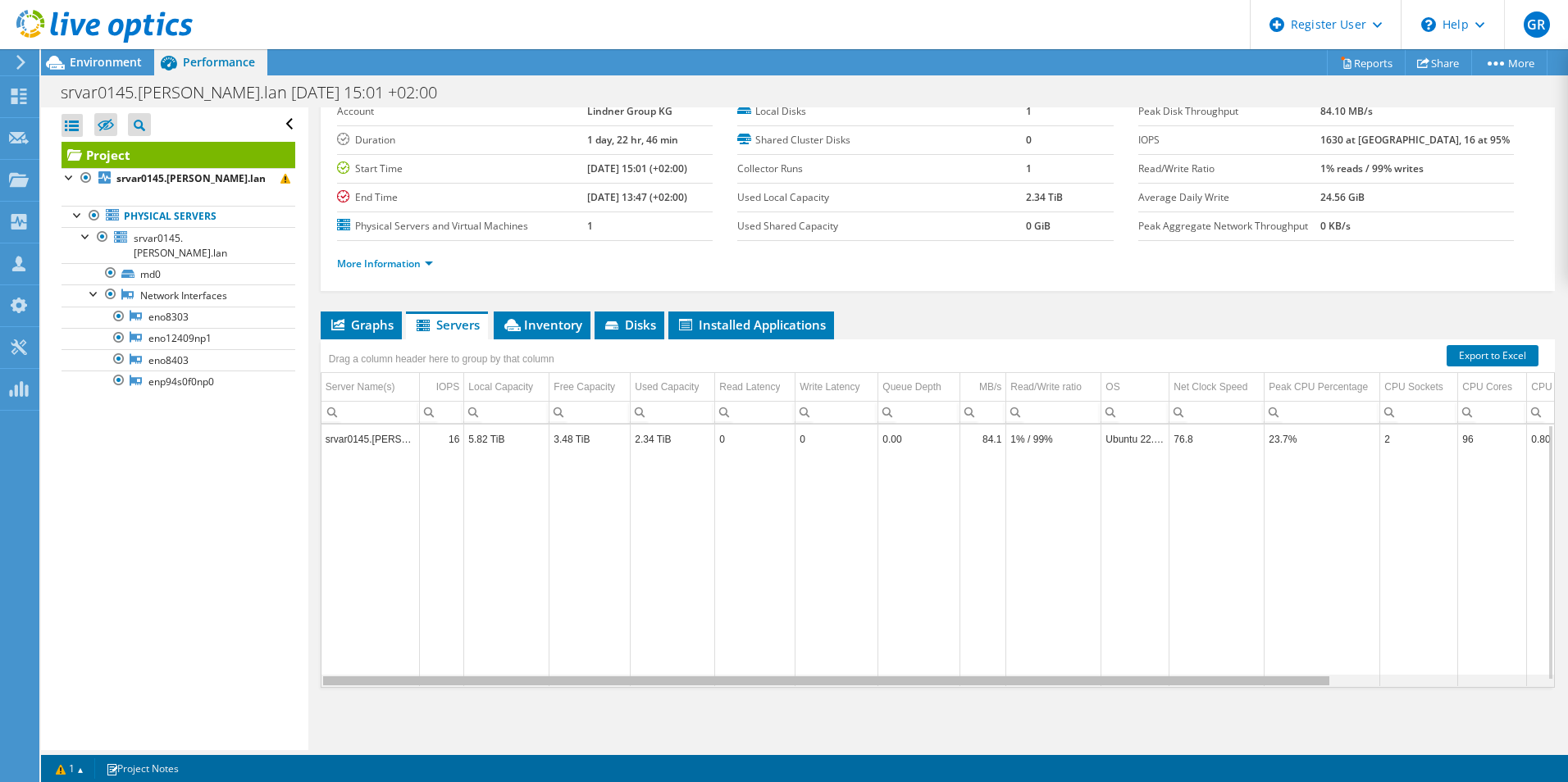
drag, startPoint x: 1045, startPoint y: 683, endPoint x: 765, endPoint y: 675, distance: 280.1
click at [771, 675] on body "GR Dell User Gianfranco Rossi Gianfranco.Rossi@dell.com Dell My Profile Log Out…" at bounding box center [784, 391] width 1568 height 782
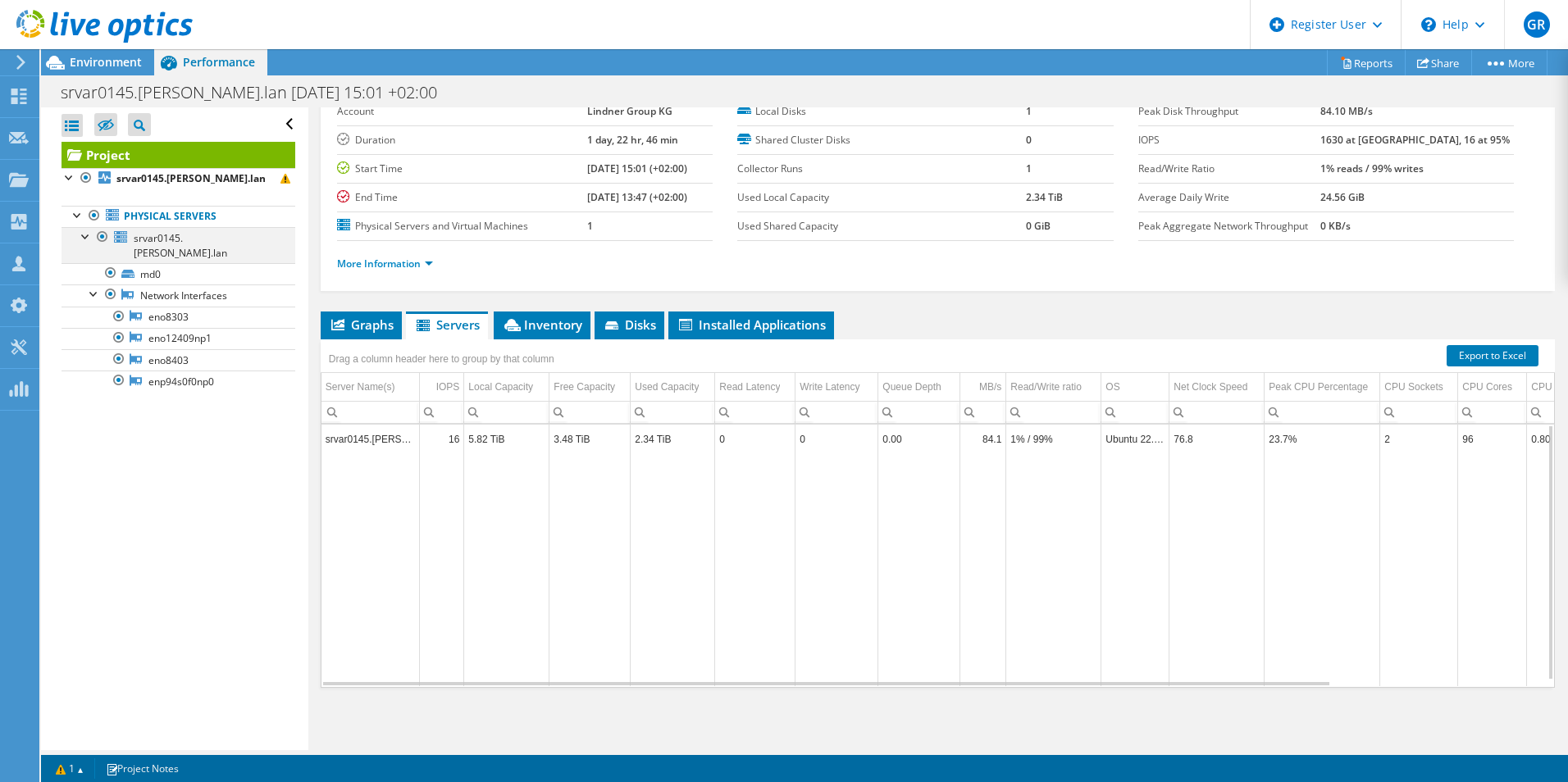
click at [85, 237] on div at bounding box center [86, 234] width 17 height 17
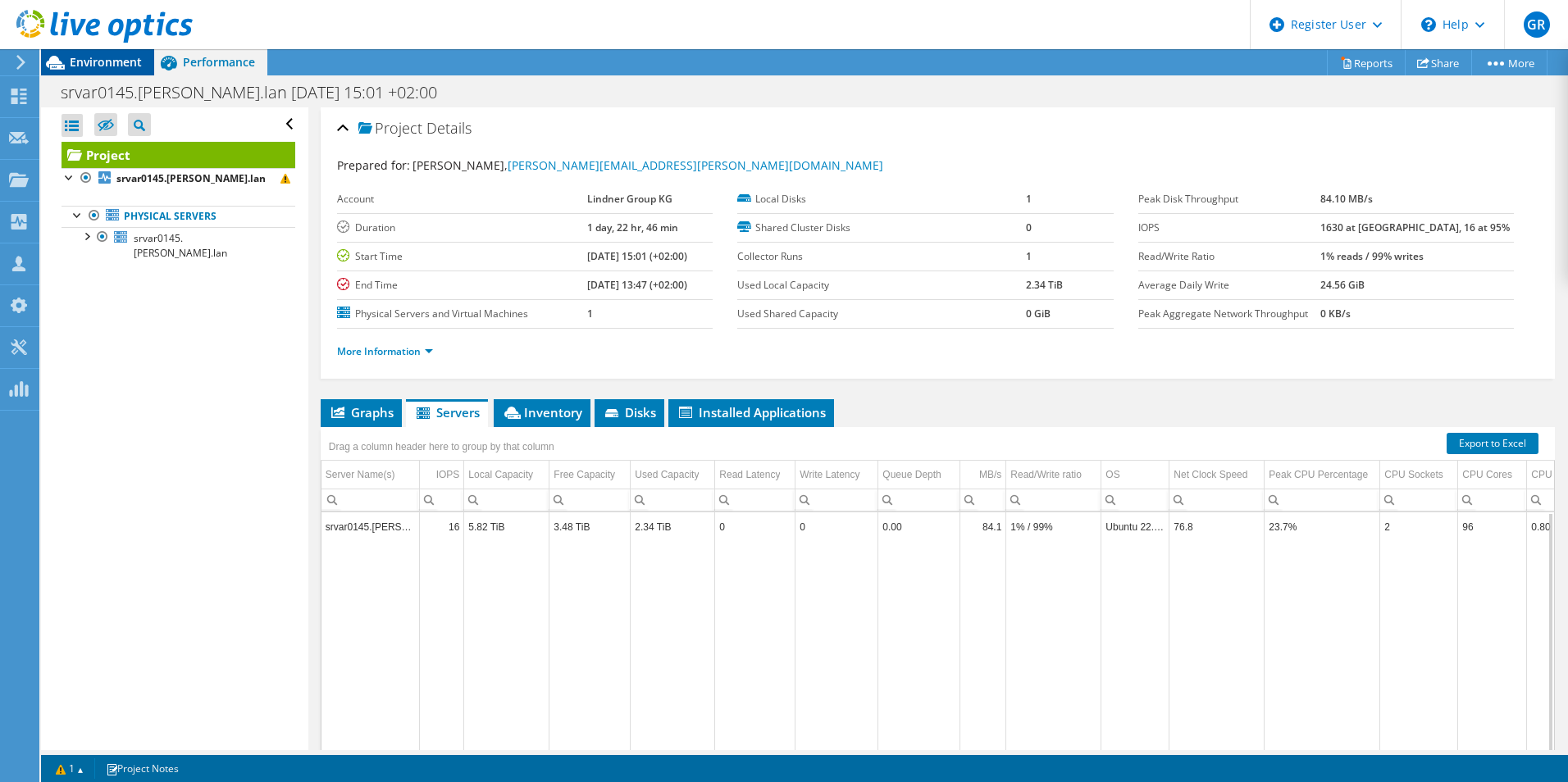
click at [125, 60] on span "Environment" at bounding box center [106, 62] width 72 height 16
